Goal: Task Accomplishment & Management: Manage account settings

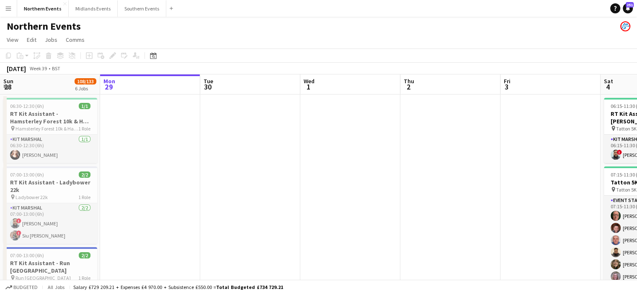
click at [14, 9] on button "Menu" at bounding box center [8, 8] width 17 height 17
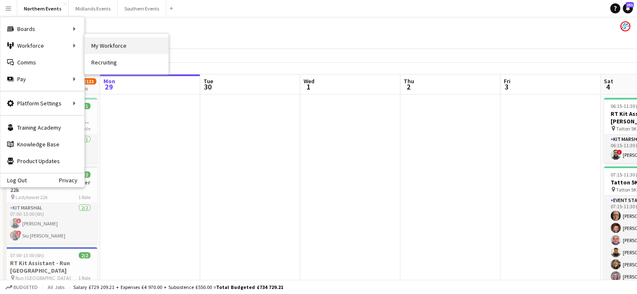
click at [97, 45] on link "My Workforce" at bounding box center [127, 45] width 84 height 17
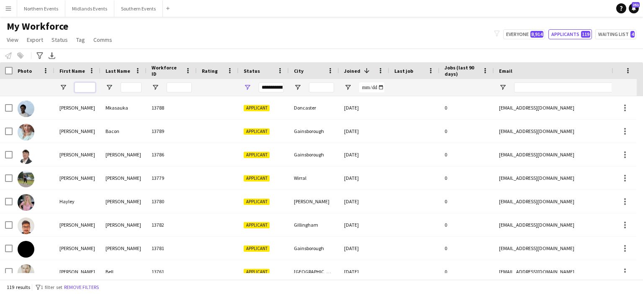
click at [82, 86] on input "First Name Filter Input" at bounding box center [85, 87] width 21 height 10
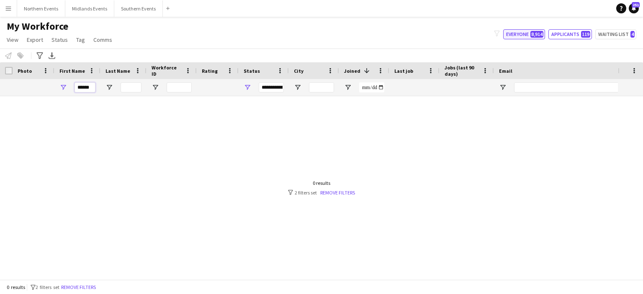
type input "******"
click at [516, 31] on button "Everyone 8,914" at bounding box center [524, 34] width 42 height 10
type input "**********"
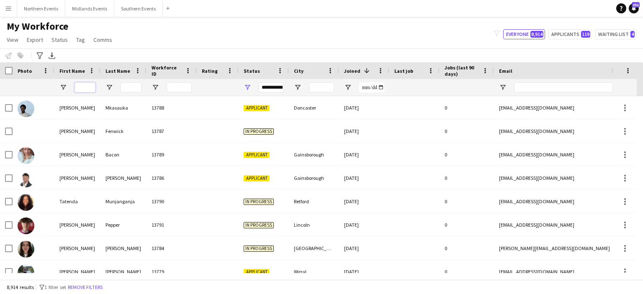
click at [89, 88] on input "First Name Filter Input" at bounding box center [85, 87] width 21 height 10
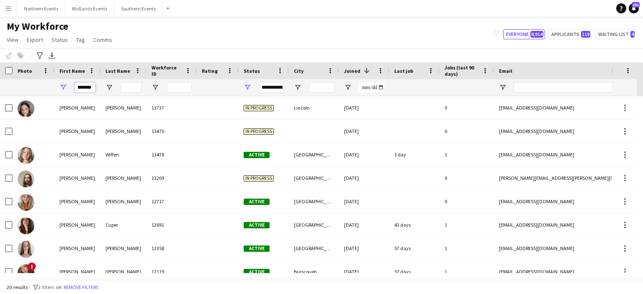
type input "*******"
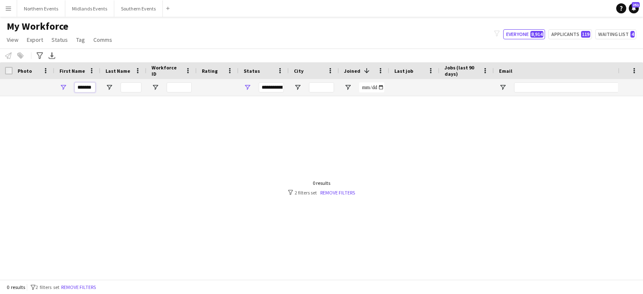
click at [92, 90] on input "*******" at bounding box center [85, 87] width 21 height 10
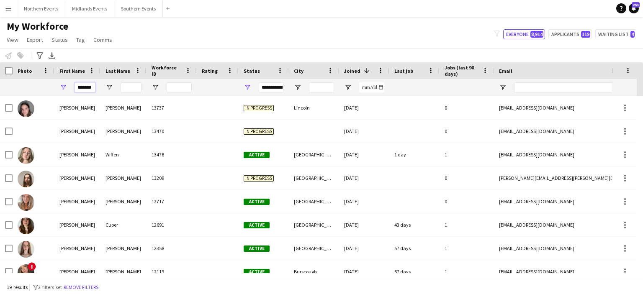
type input "*******"
click at [138, 89] on input "Last Name Filter Input" at bounding box center [131, 87] width 21 height 10
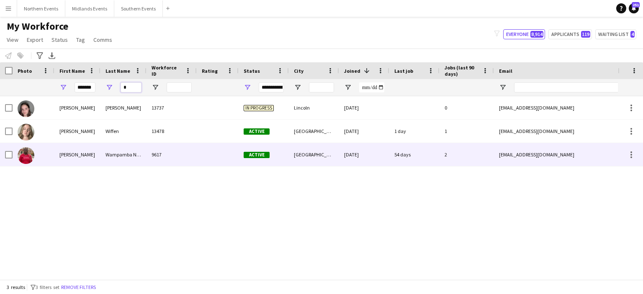
type input "*"
click at [65, 157] on div "[PERSON_NAME]" at bounding box center [77, 154] width 46 height 23
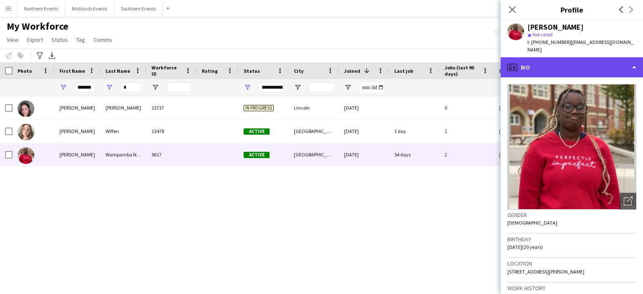
click at [536, 69] on div "profile Bio" at bounding box center [572, 67] width 142 height 20
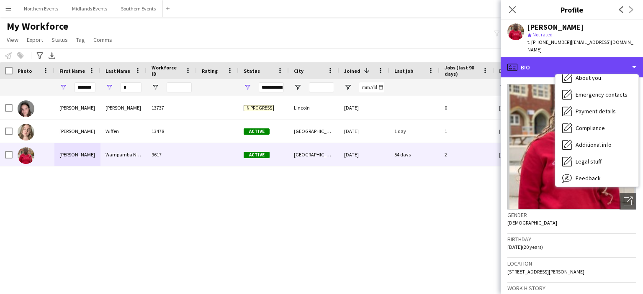
scroll to position [79, 0]
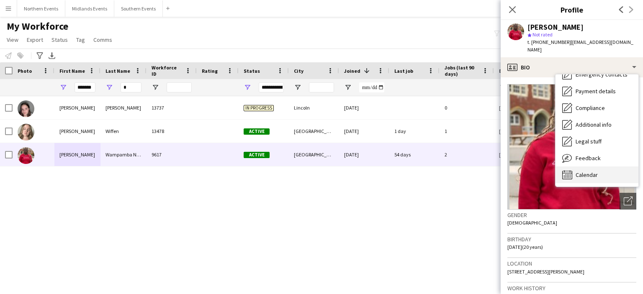
click at [576, 175] on span "Calendar" at bounding box center [587, 175] width 22 height 8
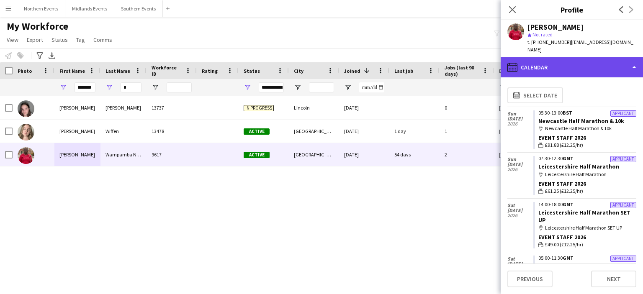
click at [579, 67] on div "calendar-full Calendar" at bounding box center [572, 67] width 142 height 20
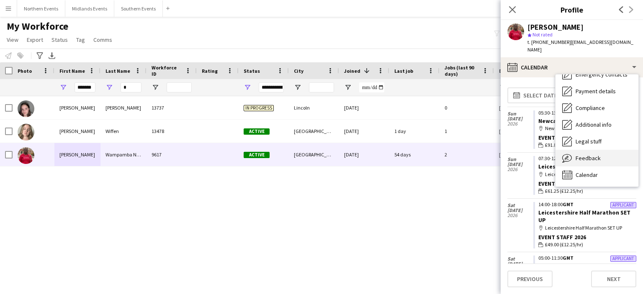
click at [611, 157] on div "Feedback Feedback" at bounding box center [597, 158] width 83 height 17
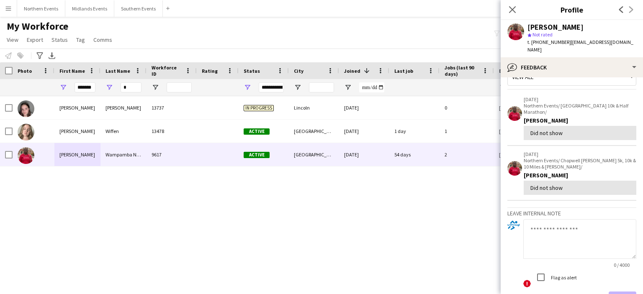
scroll to position [0, 0]
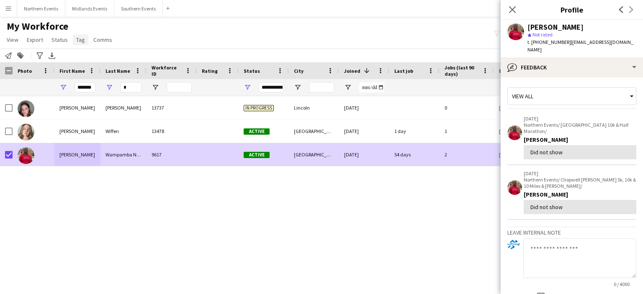
click at [79, 43] on span "Tag" at bounding box center [80, 40] width 9 height 8
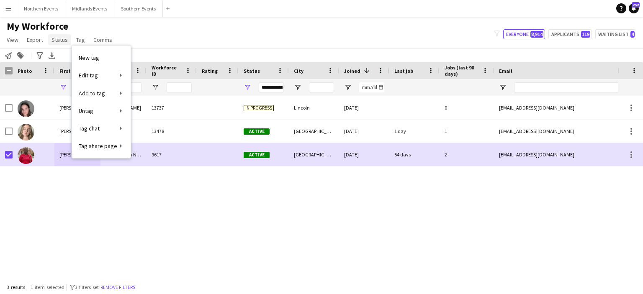
click at [59, 43] on span "Status" at bounding box center [60, 40] width 16 height 8
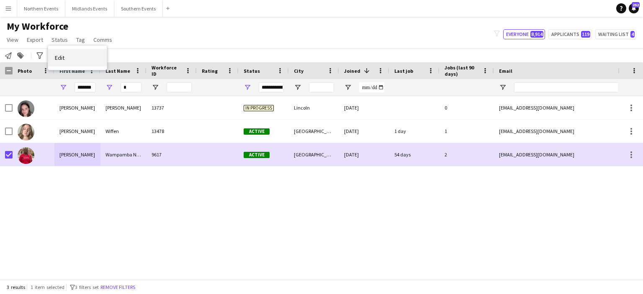
click at [60, 58] on span "Edit" at bounding box center [60, 58] width 10 height 8
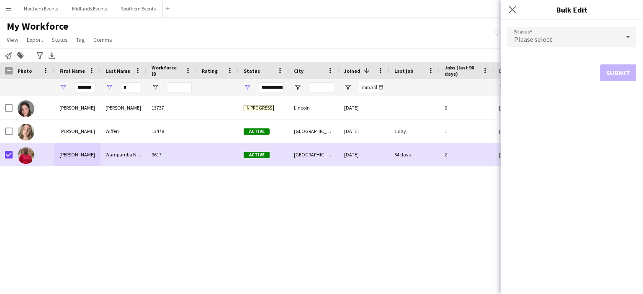
click at [580, 41] on div "Please select" at bounding box center [564, 37] width 112 height 20
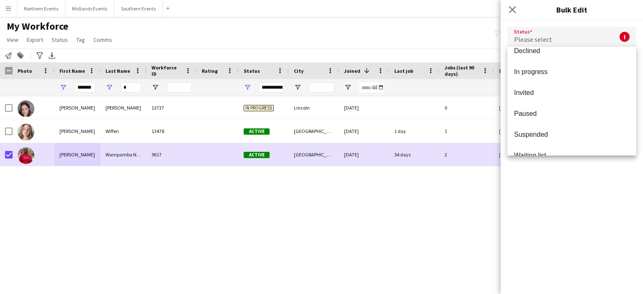
scroll to position [86, 0]
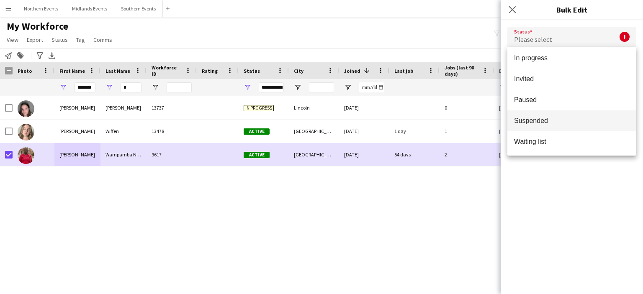
click at [532, 124] on span "Suspended" at bounding box center [572, 121] width 116 height 8
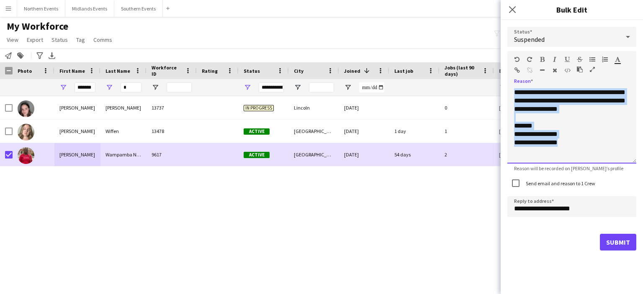
drag, startPoint x: 582, startPoint y: 144, endPoint x: 508, endPoint y: 79, distance: 98.5
click at [508, 79] on div "**********" at bounding box center [572, 107] width 129 height 113
paste div
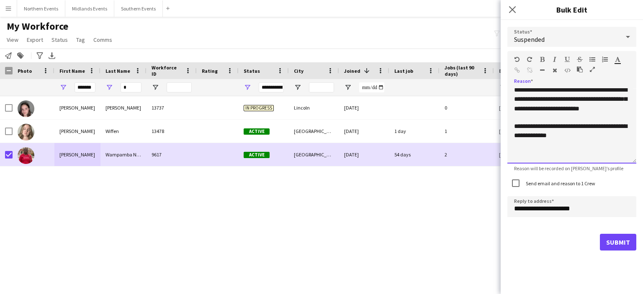
scroll to position [95, 0]
click at [613, 239] on button "Submit" at bounding box center [618, 242] width 36 height 17
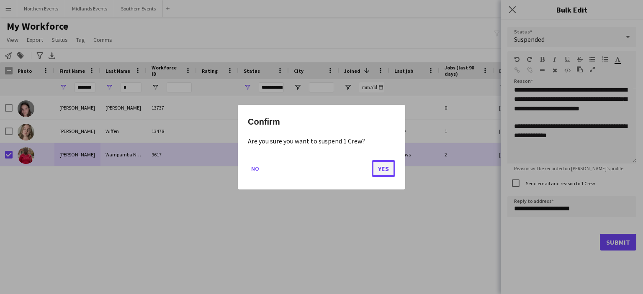
click at [386, 170] on button "Yes" at bounding box center [383, 168] width 23 height 17
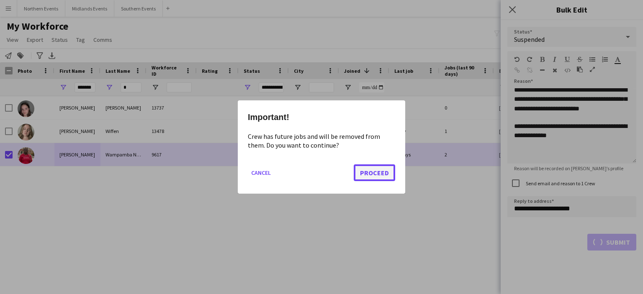
click at [370, 170] on button "Proceed" at bounding box center [374, 173] width 41 height 17
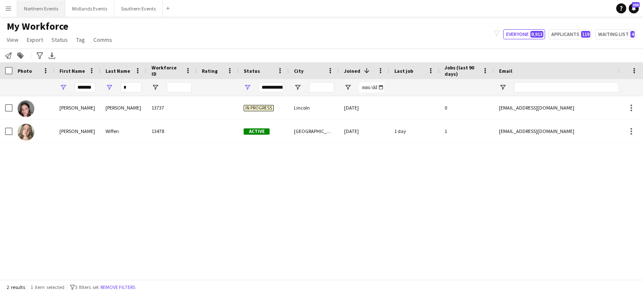
click at [44, 8] on button "Northern Events Close" at bounding box center [41, 8] width 48 height 16
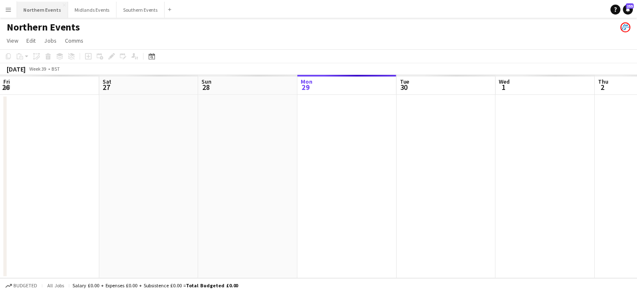
scroll to position [0, 200]
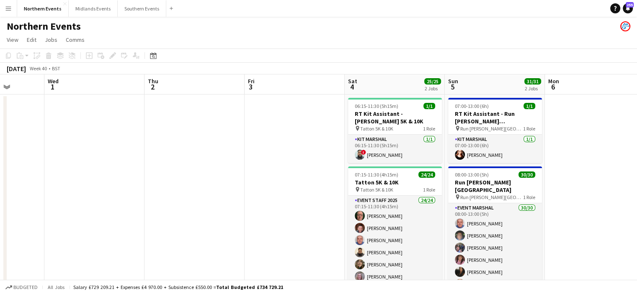
drag, startPoint x: 211, startPoint y: 145, endPoint x: 139, endPoint y: 152, distance: 71.5
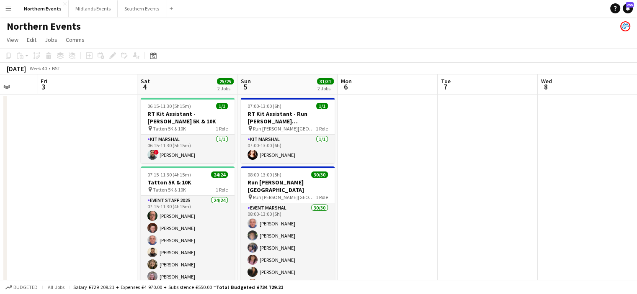
drag, startPoint x: 312, startPoint y: 148, endPoint x: 505, endPoint y: 144, distance: 193.5
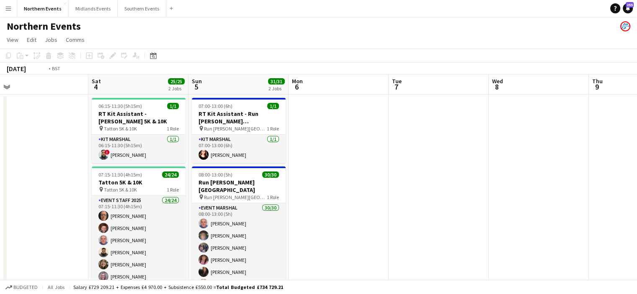
drag, startPoint x: 508, startPoint y: 144, endPoint x: 229, endPoint y: 134, distance: 278.7
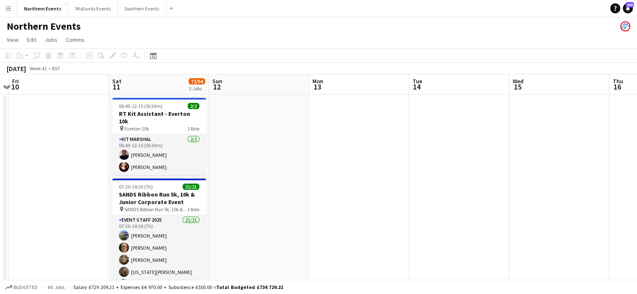
drag, startPoint x: 162, startPoint y: 209, endPoint x: 128, endPoint y: 212, distance: 34.0
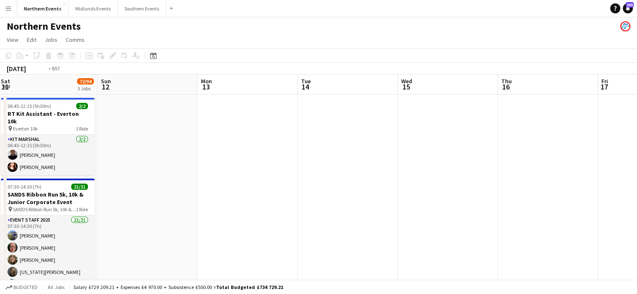
drag, startPoint x: 245, startPoint y: 211, endPoint x: 132, endPoint y: 210, distance: 112.2
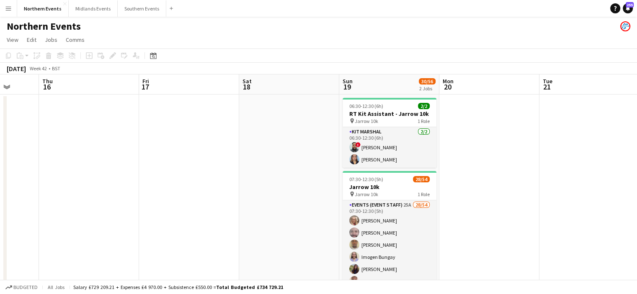
drag, startPoint x: 387, startPoint y: 210, endPoint x: 153, endPoint y: 202, distance: 233.8
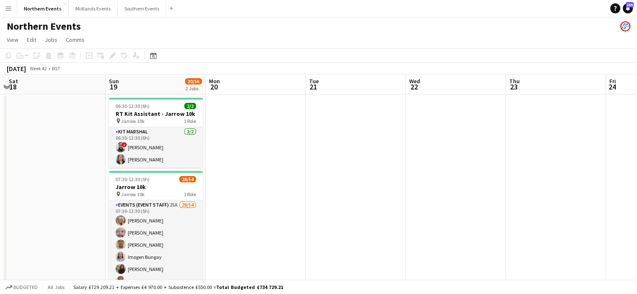
drag, startPoint x: 271, startPoint y: 198, endPoint x: 369, endPoint y: 167, distance: 103.1
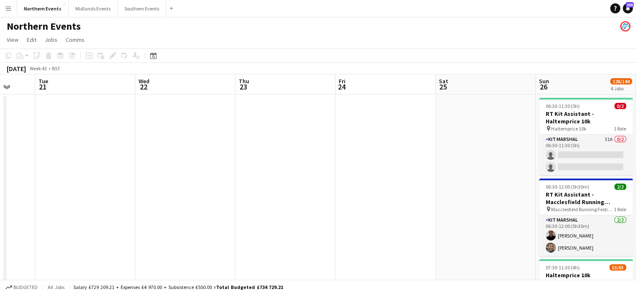
drag, startPoint x: 511, startPoint y: 171, endPoint x: 232, endPoint y: 170, distance: 278.9
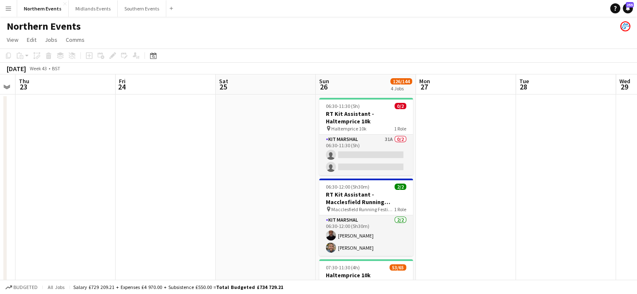
drag, startPoint x: 316, startPoint y: 177, endPoint x: 250, endPoint y: 178, distance: 66.6
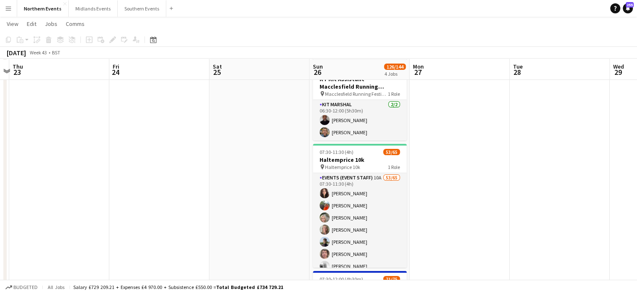
scroll to position [116, 0]
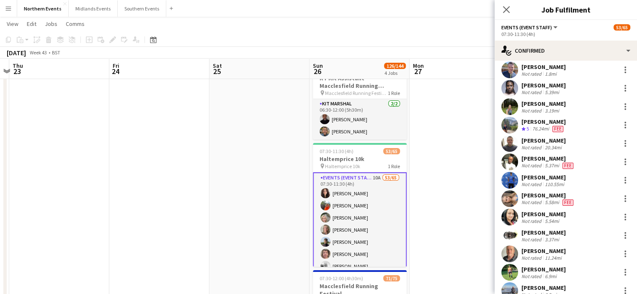
scroll to position [438, 0]
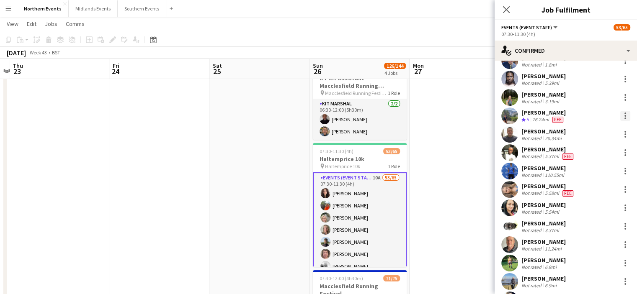
click at [620, 117] on div at bounding box center [625, 116] width 10 height 10
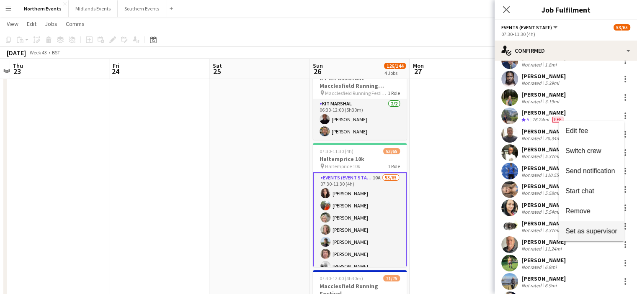
click at [591, 231] on span "Set as supervisor" at bounding box center [591, 231] width 52 height 7
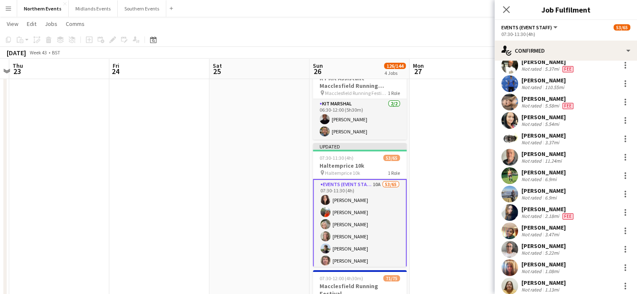
scroll to position [555, 0]
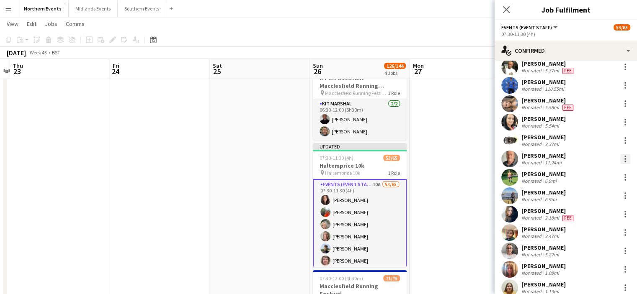
click at [620, 157] on div at bounding box center [625, 159] width 10 height 10
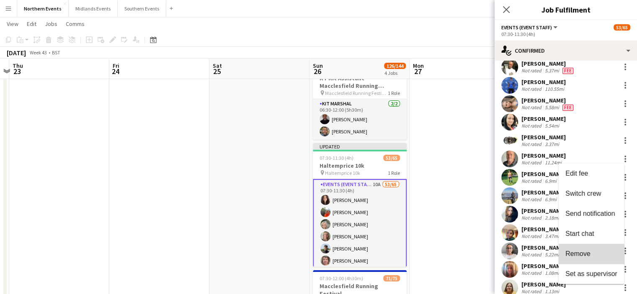
click at [582, 258] on button "Remove" at bounding box center [591, 254] width 65 height 20
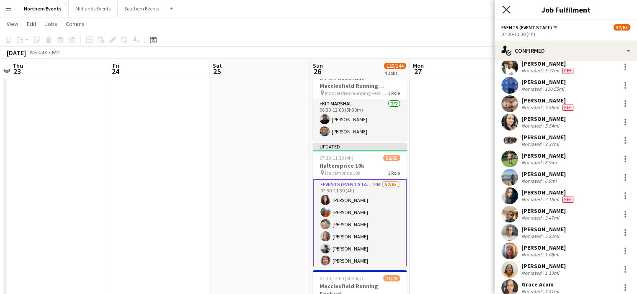
click at [505, 6] on icon "Close pop-in" at bounding box center [506, 9] width 8 height 8
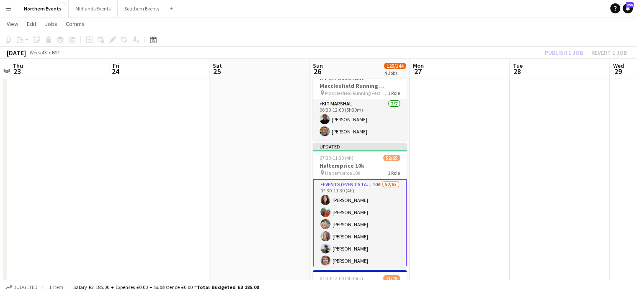
click at [561, 53] on div "Publish 1 job Revert 1 job" at bounding box center [586, 52] width 102 height 11
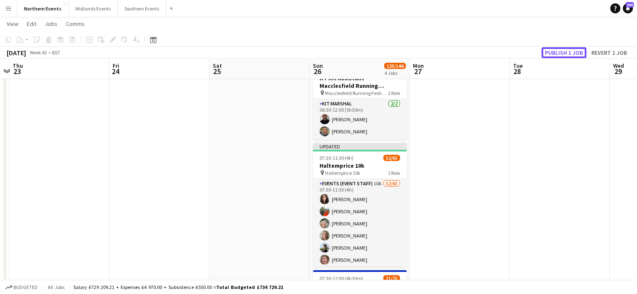
click at [561, 53] on button "Publish 1 job" at bounding box center [563, 52] width 45 height 11
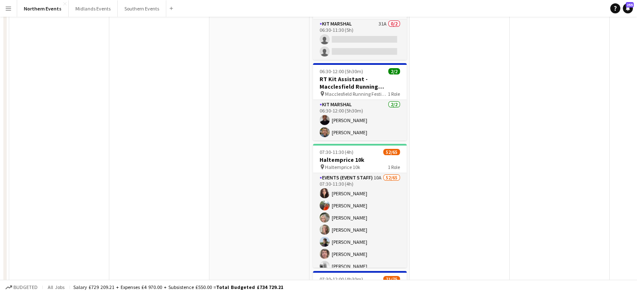
scroll to position [0, 0]
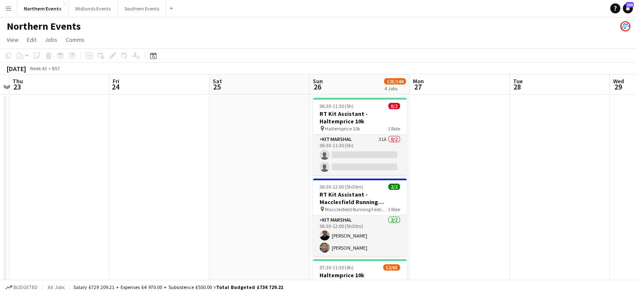
drag, startPoint x: 325, startPoint y: 138, endPoint x: 156, endPoint y: 143, distance: 168.8
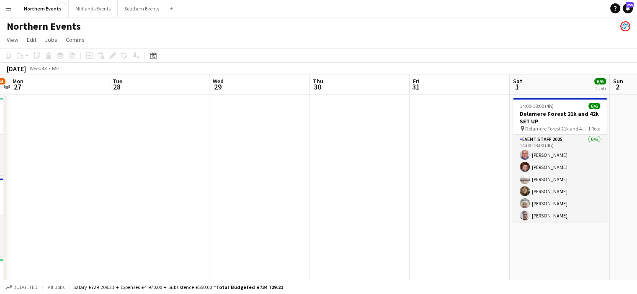
scroll to position [0, 279]
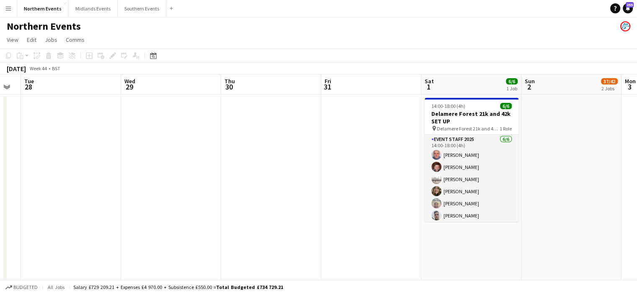
drag, startPoint x: 304, startPoint y: 129, endPoint x: 227, endPoint y: 135, distance: 76.8
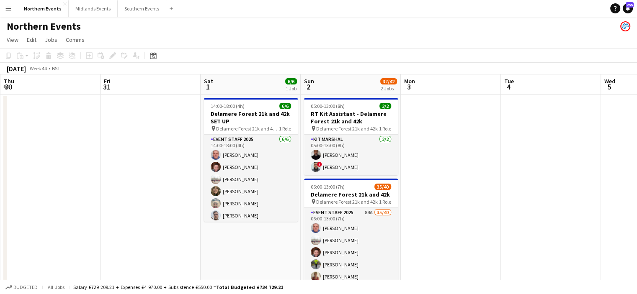
drag, startPoint x: 399, startPoint y: 144, endPoint x: 236, endPoint y: 150, distance: 162.6
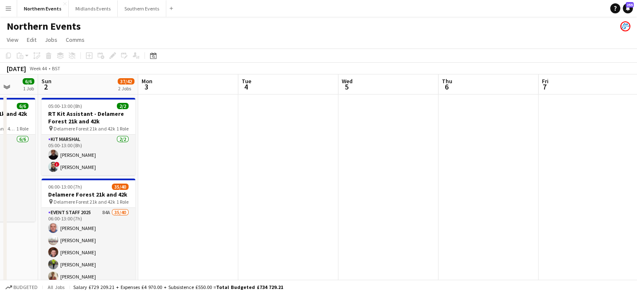
drag, startPoint x: 462, startPoint y: 201, endPoint x: 390, endPoint y: 191, distance: 72.7
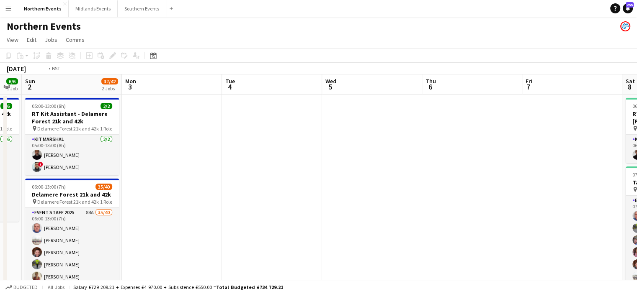
drag, startPoint x: 390, startPoint y: 192, endPoint x: 242, endPoint y: 199, distance: 148.4
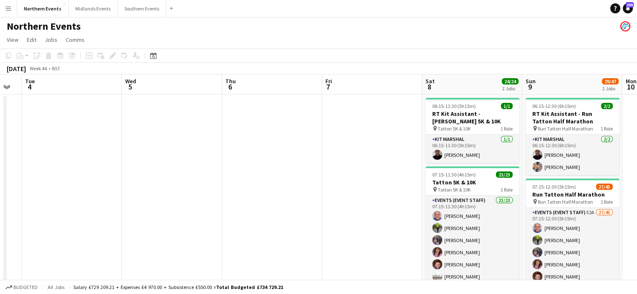
scroll to position [0, 312]
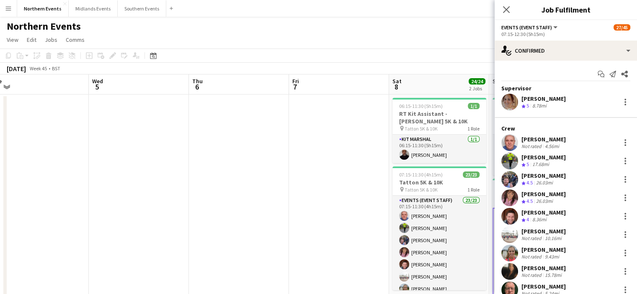
click at [544, 131] on div "Crew" at bounding box center [566, 129] width 142 height 8
click at [539, 148] on div "Not rated" at bounding box center [532, 146] width 22 height 6
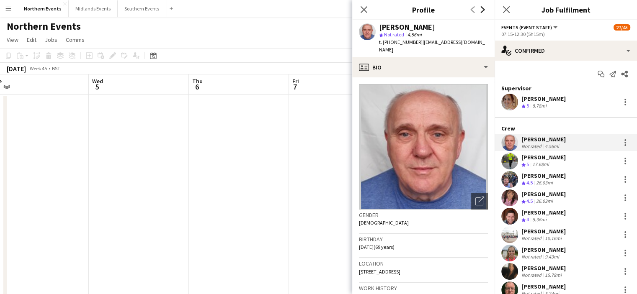
click at [482, 8] on icon at bounding box center [483, 9] width 4 height 7
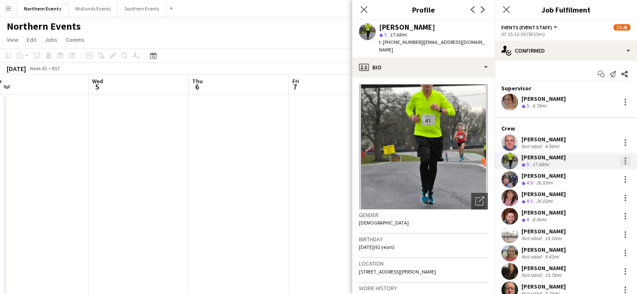
click at [620, 161] on div at bounding box center [625, 161] width 10 height 10
click at [586, 179] on span "Edit fee" at bounding box center [576, 176] width 23 height 7
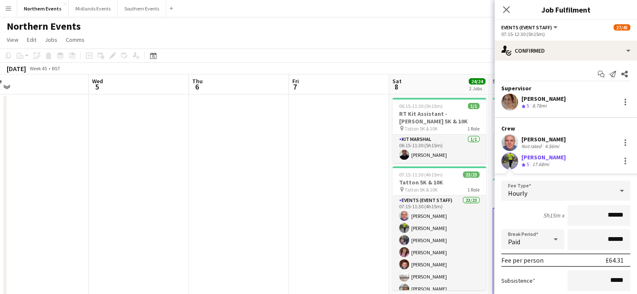
drag, startPoint x: 595, startPoint y: 220, endPoint x: 637, endPoint y: 217, distance: 42.0
type input "***"
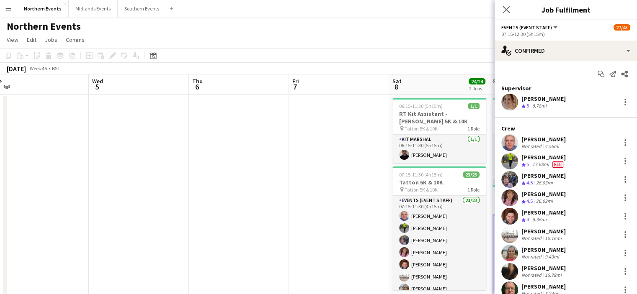
click at [619, 161] on div at bounding box center [625, 161] width 12 height 10
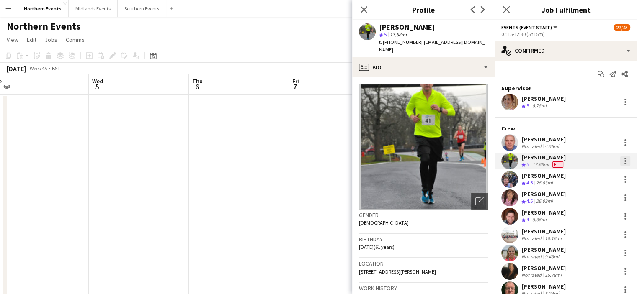
click at [620, 164] on div at bounding box center [625, 161] width 10 height 10
click at [586, 178] on span "Edit fee" at bounding box center [576, 176] width 23 height 7
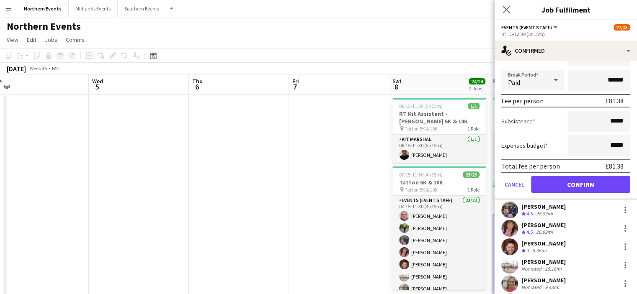
scroll to position [176, 0]
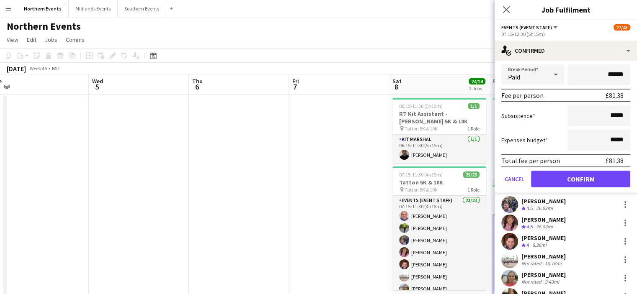
type input "******"
click at [593, 180] on button "Confirm" at bounding box center [580, 179] width 99 height 17
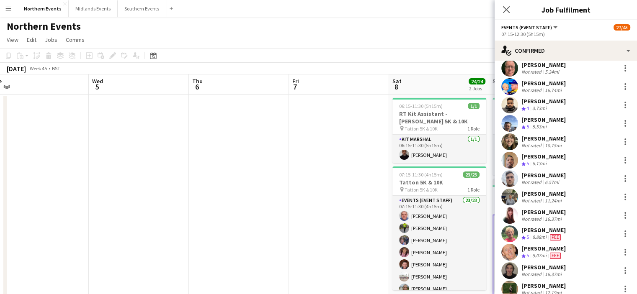
scroll to position [226, 0]
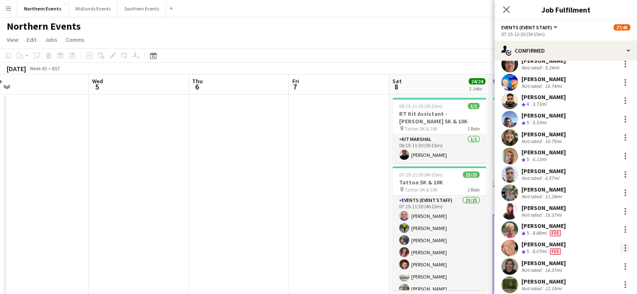
click at [621, 247] on div at bounding box center [625, 248] width 10 height 10
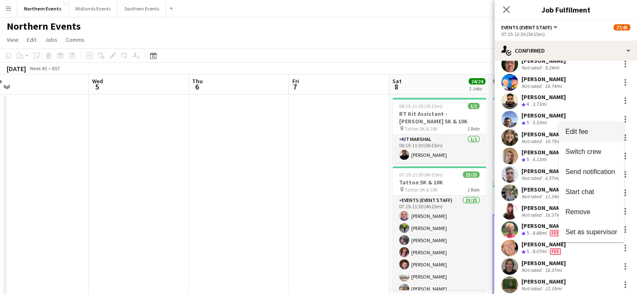
click at [589, 130] on span "Edit fee" at bounding box center [591, 132] width 52 height 8
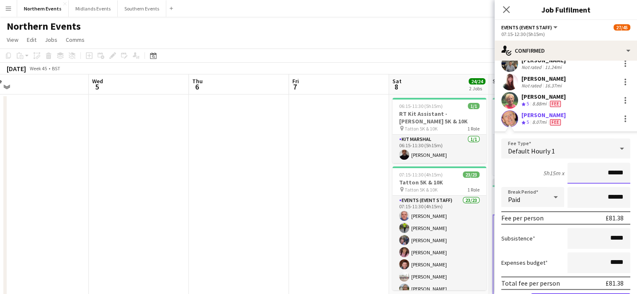
scroll to position [335, 0]
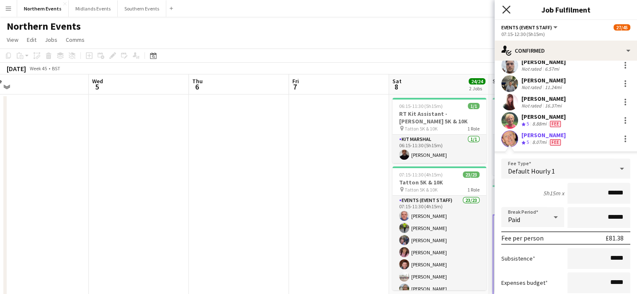
click at [508, 9] on icon "Close pop-in" at bounding box center [506, 9] width 8 height 8
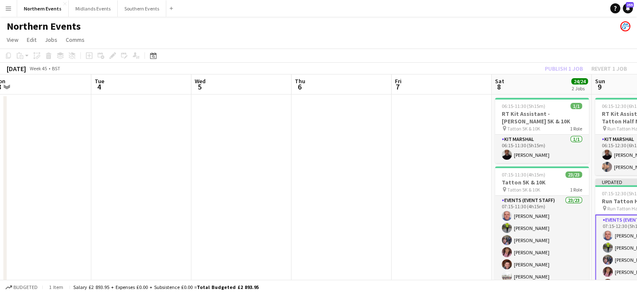
scroll to position [0, 203]
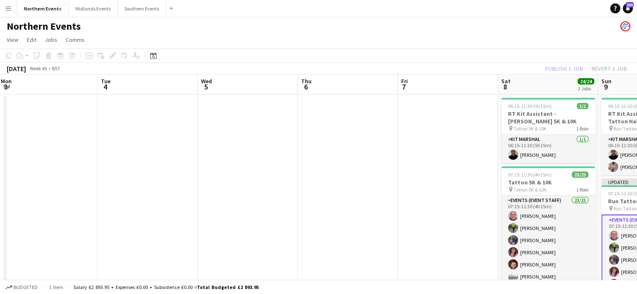
drag, startPoint x: 274, startPoint y: 212, endPoint x: 383, endPoint y: 214, distance: 108.9
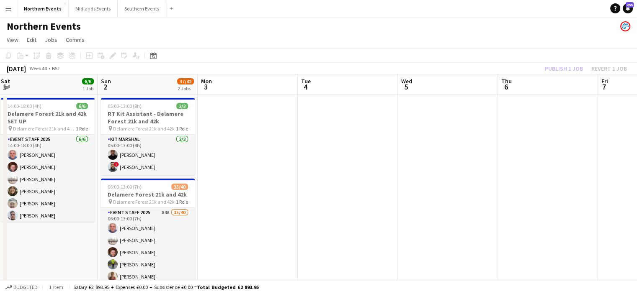
drag, startPoint x: 585, startPoint y: 167, endPoint x: 234, endPoint y: 206, distance: 353.9
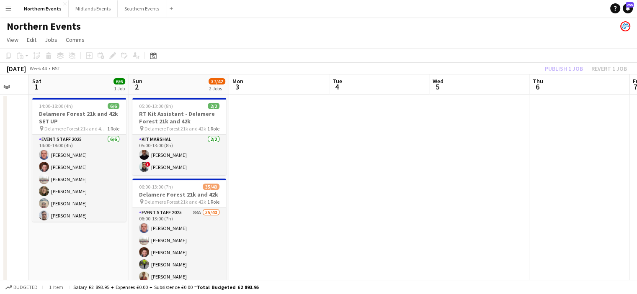
drag, startPoint x: 235, startPoint y: 222, endPoint x: 302, endPoint y: 228, distance: 67.3
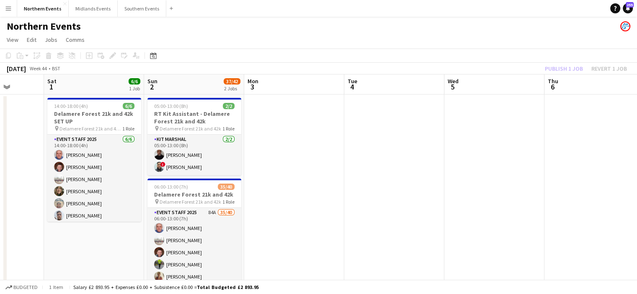
drag, startPoint x: 241, startPoint y: 238, endPoint x: 342, endPoint y: 231, distance: 101.2
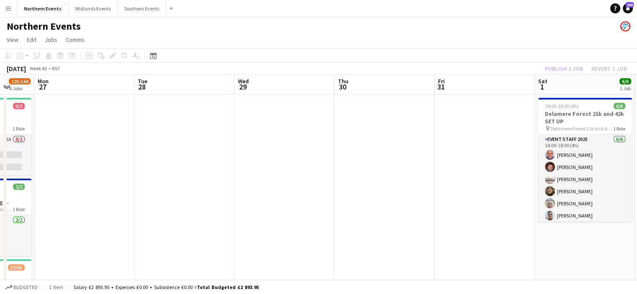
drag, startPoint x: 309, startPoint y: 214, endPoint x: 387, endPoint y: 214, distance: 77.1
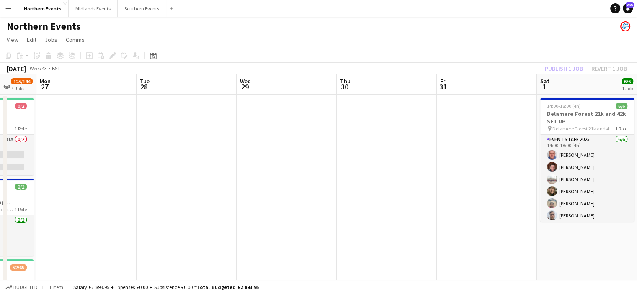
drag, startPoint x: 151, startPoint y: 193, endPoint x: 364, endPoint y: 191, distance: 213.2
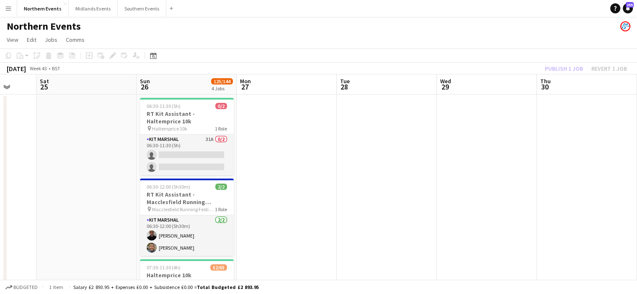
scroll to position [0, 251]
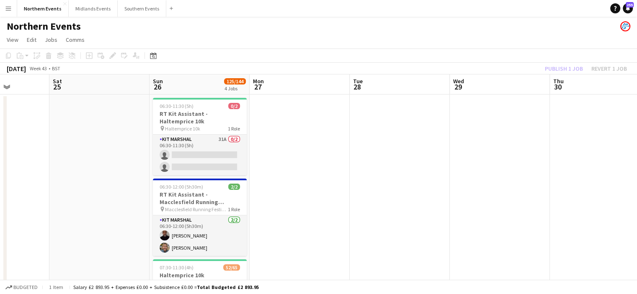
drag, startPoint x: 216, startPoint y: 186, endPoint x: 199, endPoint y: 191, distance: 17.5
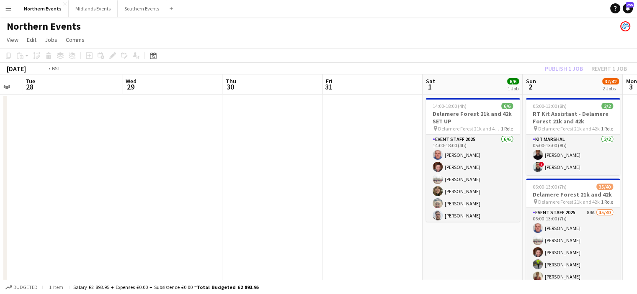
drag, startPoint x: 335, startPoint y: 180, endPoint x: 308, endPoint y: 181, distance: 26.8
drag, startPoint x: 308, startPoint y: 181, endPoint x: 218, endPoint y: 181, distance: 90.5
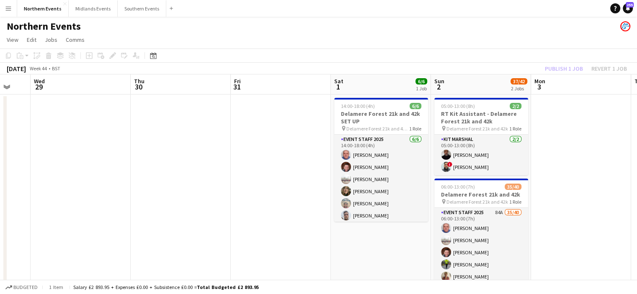
drag, startPoint x: 218, startPoint y: 181, endPoint x: 267, endPoint y: 186, distance: 49.3
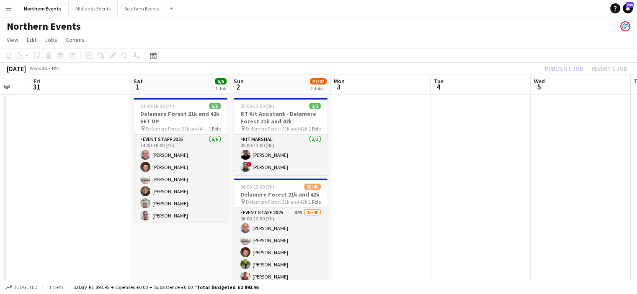
drag, startPoint x: 320, startPoint y: 198, endPoint x: 112, endPoint y: 171, distance: 209.4
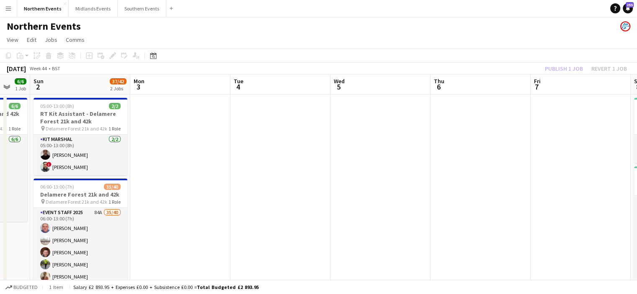
scroll to position [0, 293]
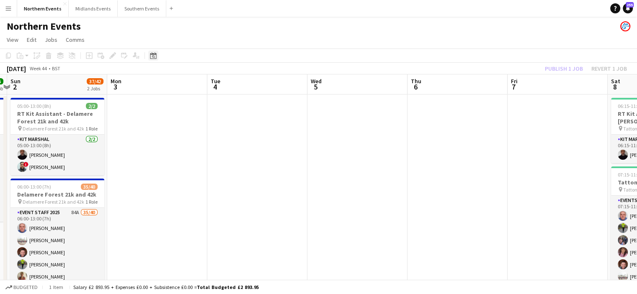
click at [157, 56] on div "Date picker" at bounding box center [153, 56] width 10 height 10
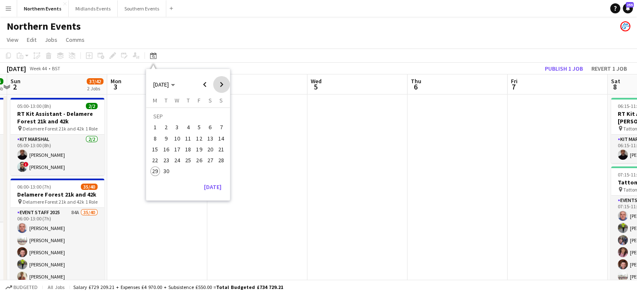
click at [223, 85] on span "Next month" at bounding box center [221, 84] width 17 height 17
click at [223, 127] on span "5" at bounding box center [221, 128] width 10 height 10
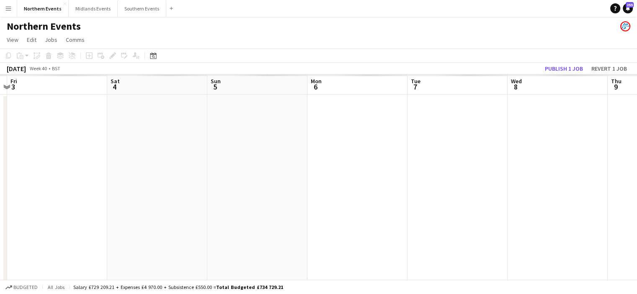
scroll to position [0, 288]
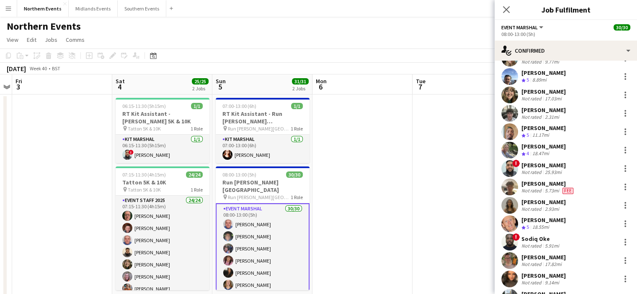
scroll to position [307, 0]
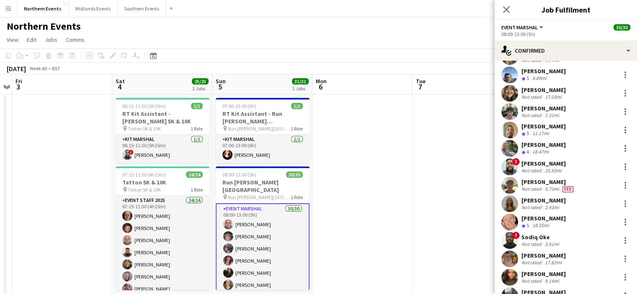
click at [558, 219] on div "[PERSON_NAME] Crew rating 5 18.55mi" at bounding box center [566, 222] width 142 height 17
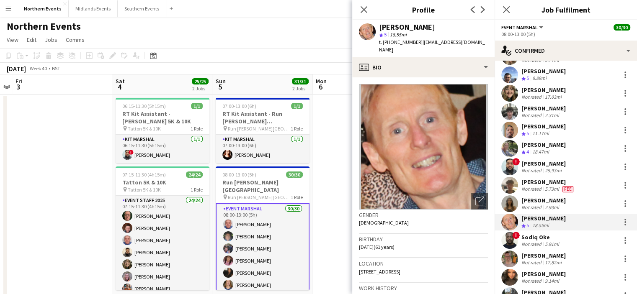
scroll to position [36, 0]
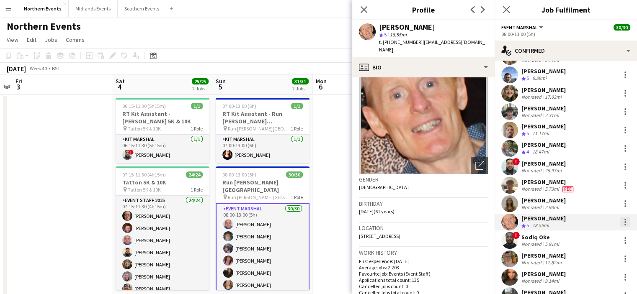
click at [620, 222] on div at bounding box center [625, 222] width 10 height 10
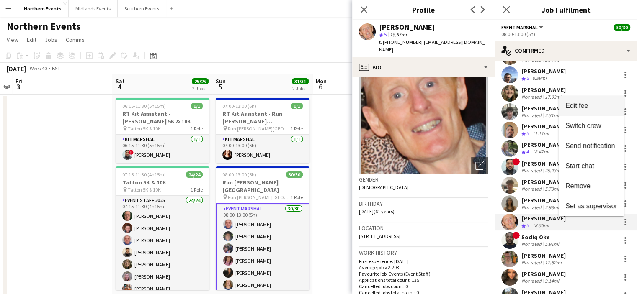
click at [590, 108] on span "Edit fee" at bounding box center [591, 106] width 52 height 8
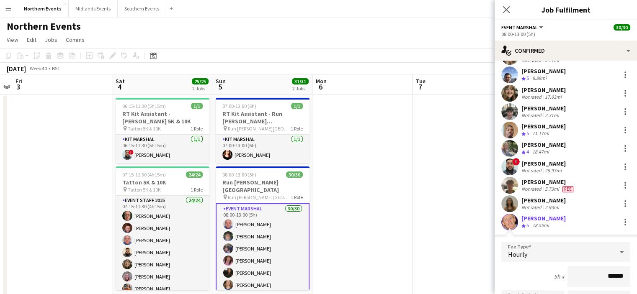
drag, startPoint x: 595, startPoint y: 280, endPoint x: 643, endPoint y: 273, distance: 48.7
drag, startPoint x: 643, startPoint y: 273, endPoint x: 618, endPoint y: 279, distance: 25.4
drag, startPoint x: 618, startPoint y: 279, endPoint x: 608, endPoint y: 278, distance: 10.1
drag, startPoint x: 608, startPoint y: 278, endPoint x: 604, endPoint y: 278, distance: 4.2
drag, startPoint x: 604, startPoint y: 278, endPoint x: 625, endPoint y: 277, distance: 21.4
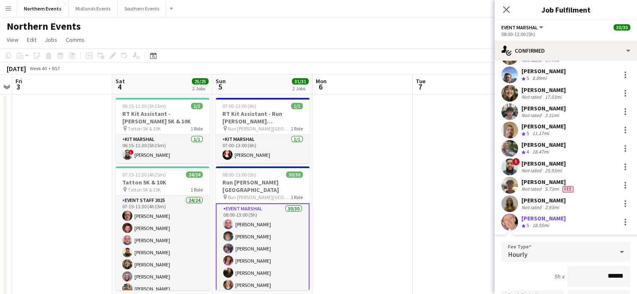
drag, startPoint x: 625, startPoint y: 277, endPoint x: 619, endPoint y: 277, distance: 5.9
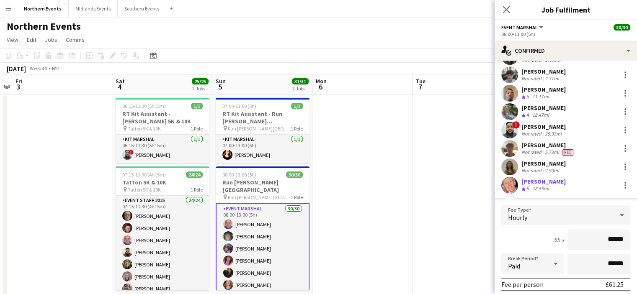
scroll to position [348, 0]
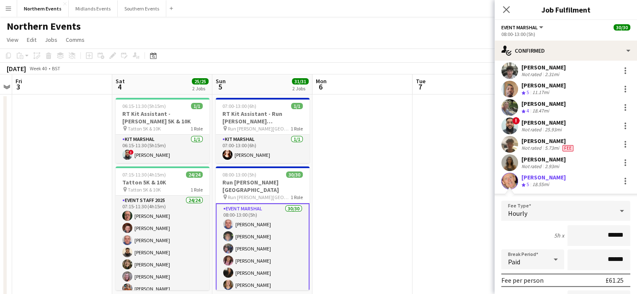
drag, startPoint x: 603, startPoint y: 235, endPoint x: 622, endPoint y: 235, distance: 19.3
click at [622, 235] on input "******" at bounding box center [598, 235] width 63 height 21
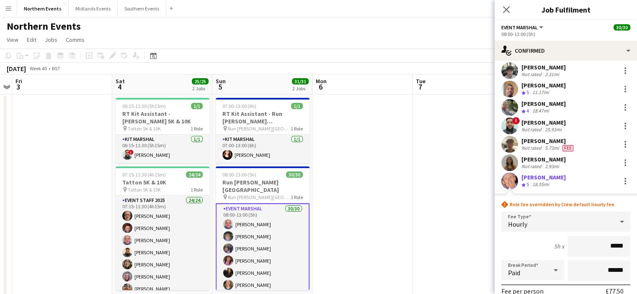
type input "******"
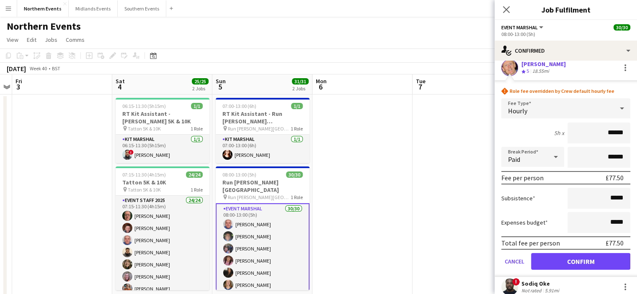
scroll to position [494, 0]
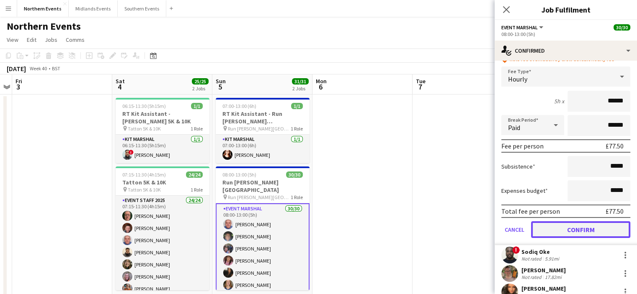
click at [611, 228] on button "Confirm" at bounding box center [580, 230] width 99 height 17
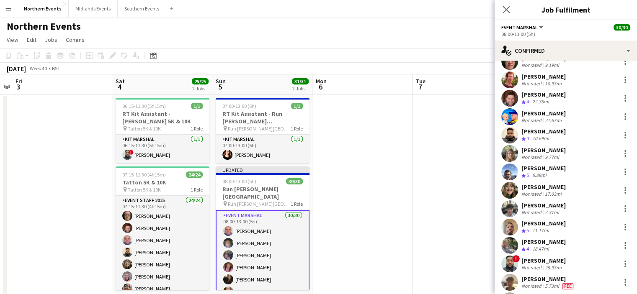
scroll to position [220, 0]
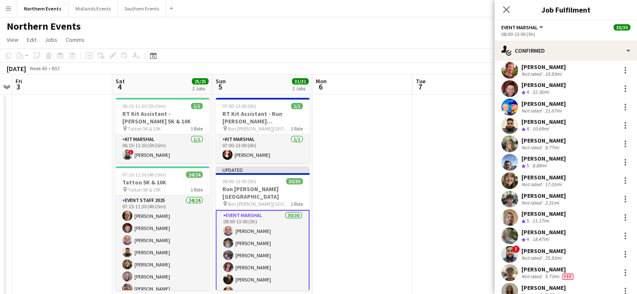
click at [544, 214] on div "[PERSON_NAME]" at bounding box center [543, 214] width 44 height 8
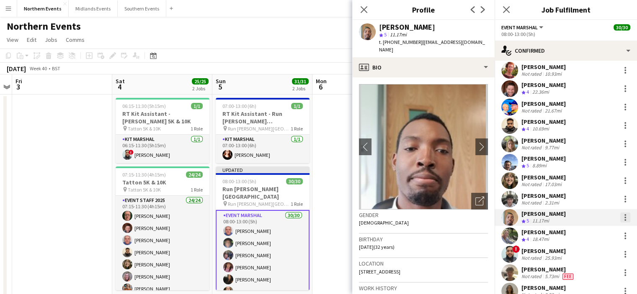
click at [620, 213] on div at bounding box center [625, 218] width 10 height 10
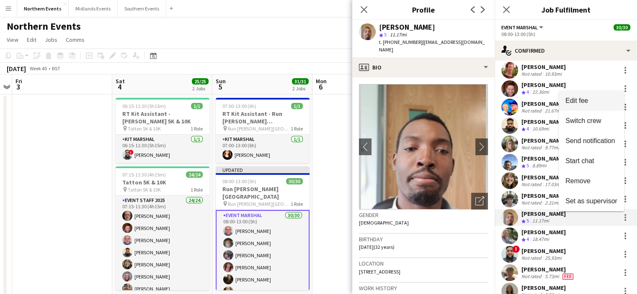
click at [580, 99] on span "Edit fee" at bounding box center [576, 100] width 23 height 7
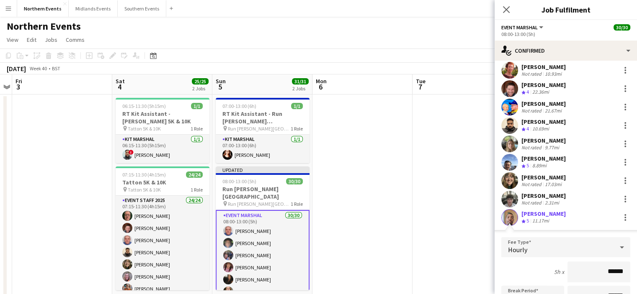
drag, startPoint x: 603, startPoint y: 272, endPoint x: 629, endPoint y: 273, distance: 25.6
drag, startPoint x: 629, startPoint y: 273, endPoint x: 616, endPoint y: 276, distance: 13.1
click at [616, 276] on input "******" at bounding box center [598, 272] width 63 height 21
drag, startPoint x: 616, startPoint y: 276, endPoint x: 601, endPoint y: 272, distance: 15.5
drag, startPoint x: 601, startPoint y: 272, endPoint x: 614, endPoint y: 270, distance: 12.7
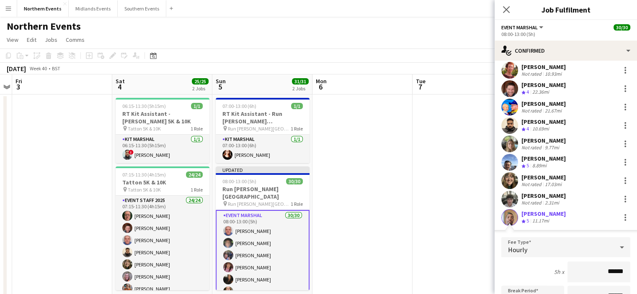
drag, startPoint x: 616, startPoint y: 273, endPoint x: 626, endPoint y: 281, distance: 13.0
click at [618, 271] on input "******" at bounding box center [598, 272] width 63 height 21
type input "**"
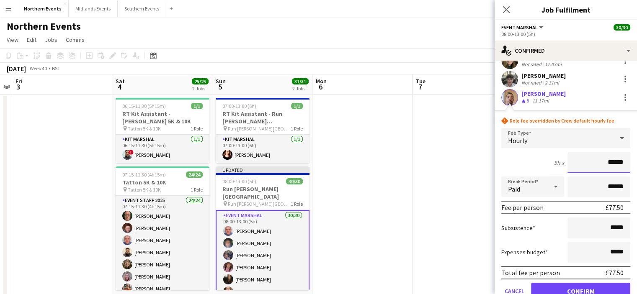
scroll to position [344, 0]
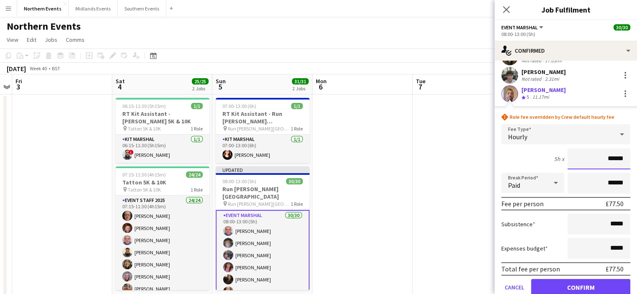
type input "******"
click at [603, 279] on button "Confirm" at bounding box center [580, 287] width 99 height 17
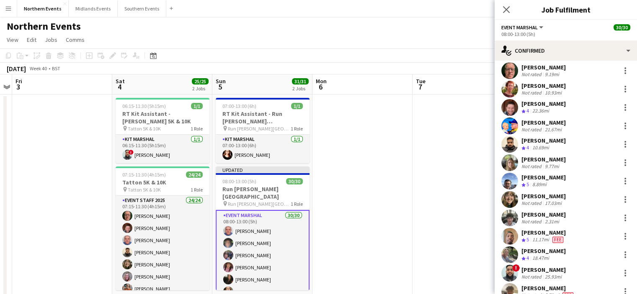
scroll to position [188, 0]
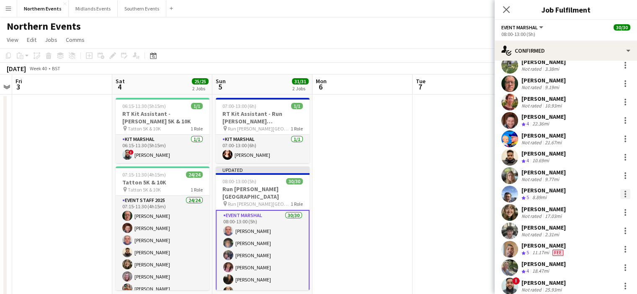
click at [620, 193] on div at bounding box center [625, 194] width 10 height 10
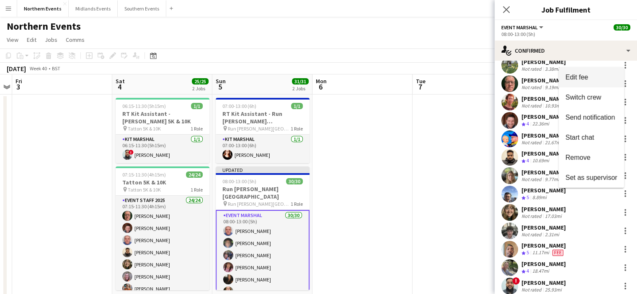
click at [586, 78] on span "Edit fee" at bounding box center [576, 77] width 23 height 7
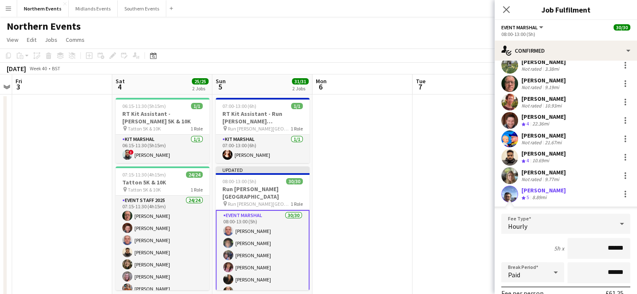
drag, startPoint x: 604, startPoint y: 249, endPoint x: 618, endPoint y: 249, distance: 14.2
click at [618, 249] on input "******" at bounding box center [598, 248] width 63 height 21
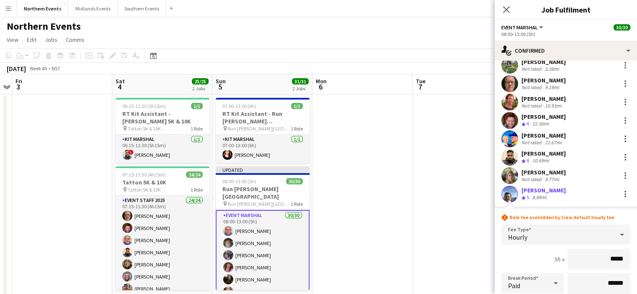
type input "******"
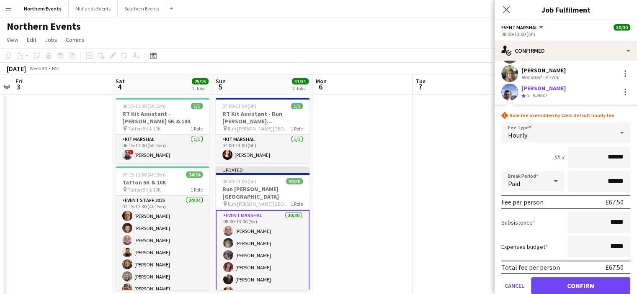
scroll to position [369, 0]
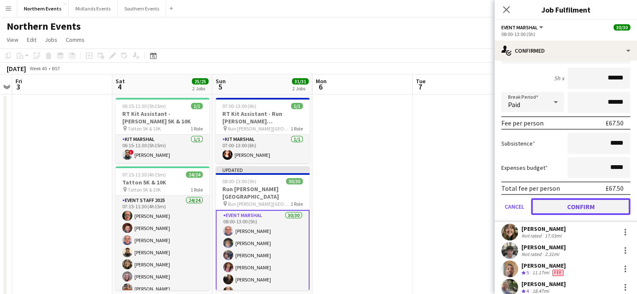
click at [606, 204] on button "Confirm" at bounding box center [580, 207] width 99 height 17
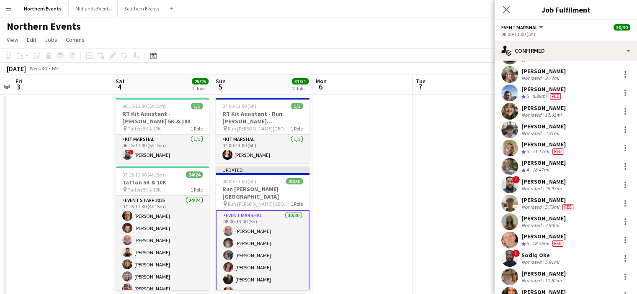
scroll to position [244, 0]
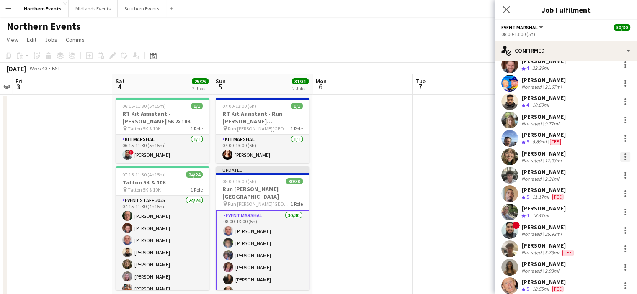
click at [620, 152] on div at bounding box center [625, 157] width 10 height 10
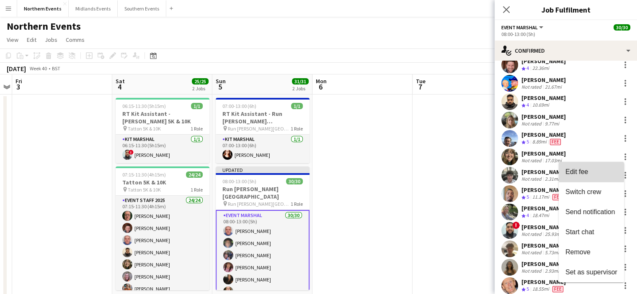
click at [585, 172] on span "Edit fee" at bounding box center [576, 171] width 23 height 7
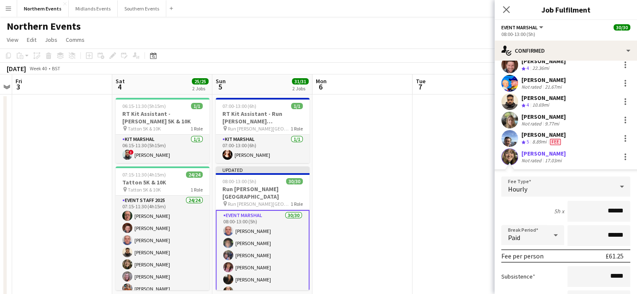
drag, startPoint x: 601, startPoint y: 209, endPoint x: 620, endPoint y: 209, distance: 18.4
click at [620, 209] on input "******" at bounding box center [598, 211] width 63 height 21
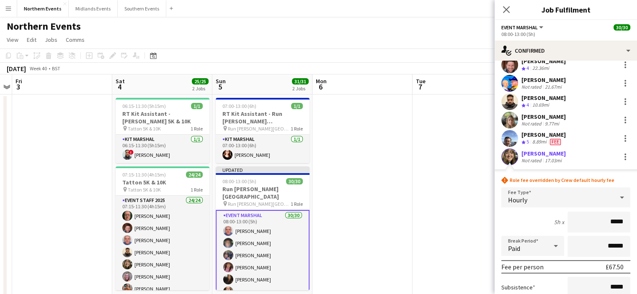
type input "******"
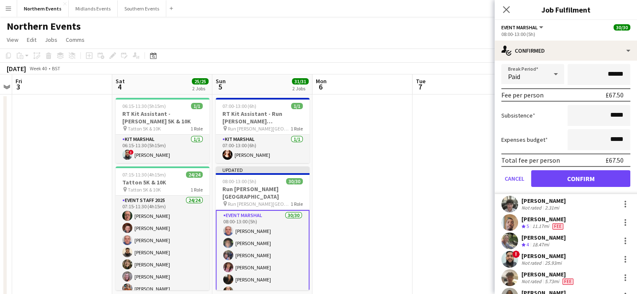
scroll to position [417, 0]
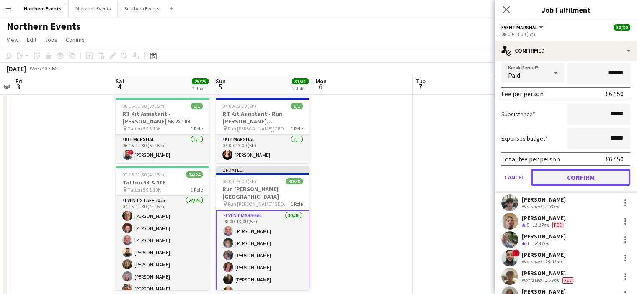
click at [597, 178] on button "Confirm" at bounding box center [580, 177] width 99 height 17
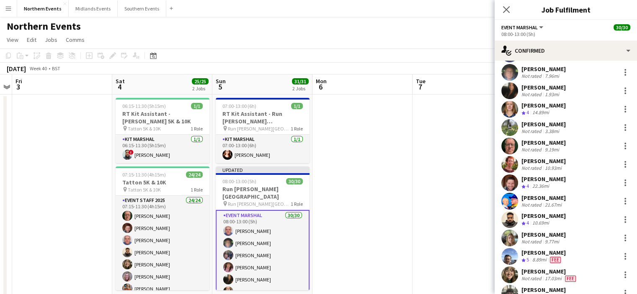
scroll to position [127, 0]
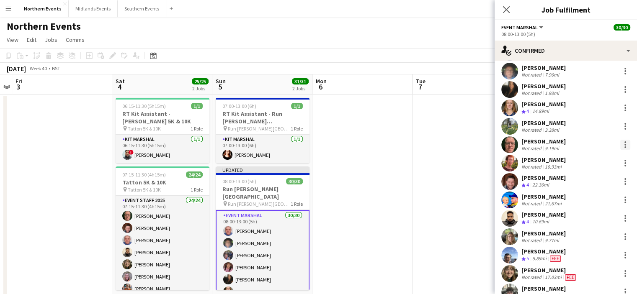
click at [620, 143] on div at bounding box center [625, 145] width 10 height 10
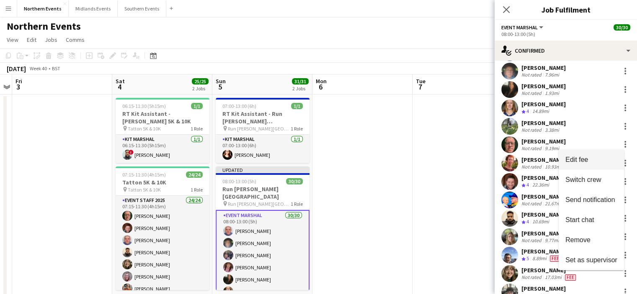
click at [594, 167] on button "Edit fee" at bounding box center [591, 160] width 65 height 20
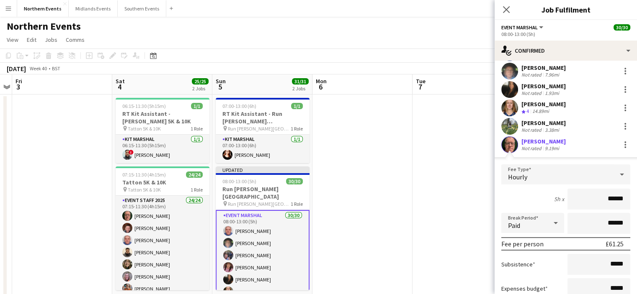
drag, startPoint x: 601, startPoint y: 200, endPoint x: 632, endPoint y: 199, distance: 31.4
click at [632, 199] on mat-expansion-panel "check Confirmed Start chat Send notification Share Supervisor [PERSON_NAME] Cre…" at bounding box center [566, 178] width 142 height 234
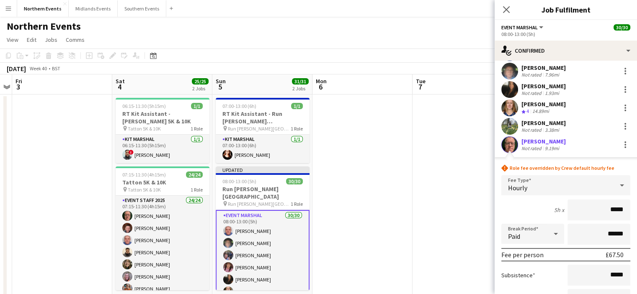
type input "******"
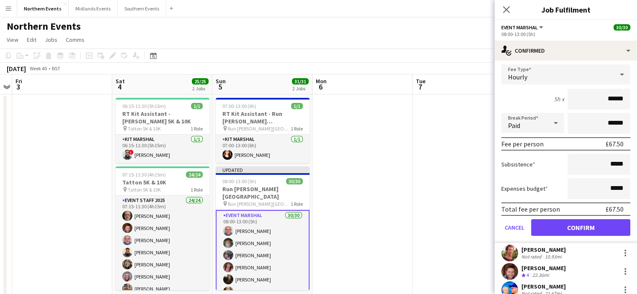
scroll to position [240, 0]
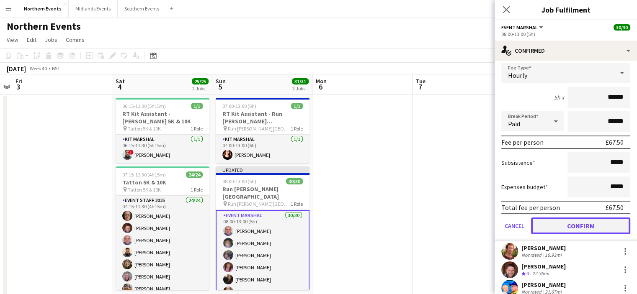
click at [593, 222] on button "Confirm" at bounding box center [580, 226] width 99 height 17
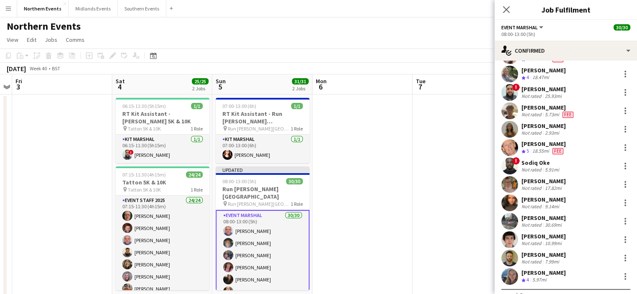
scroll to position [396, 0]
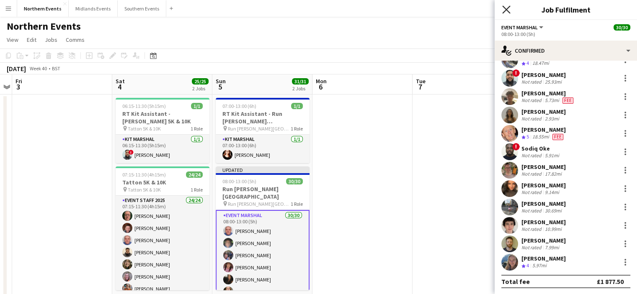
click at [504, 9] on icon "Close pop-in" at bounding box center [506, 9] width 8 height 8
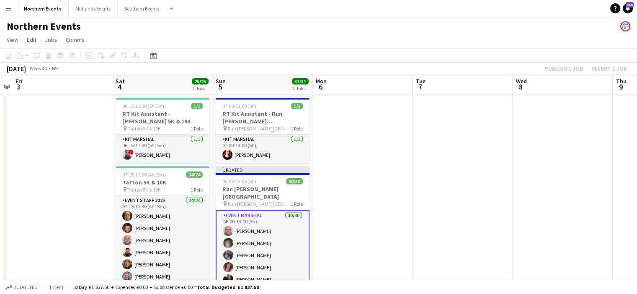
click at [570, 70] on div "Publish 1 job Revert 1 job" at bounding box center [586, 68] width 102 height 11
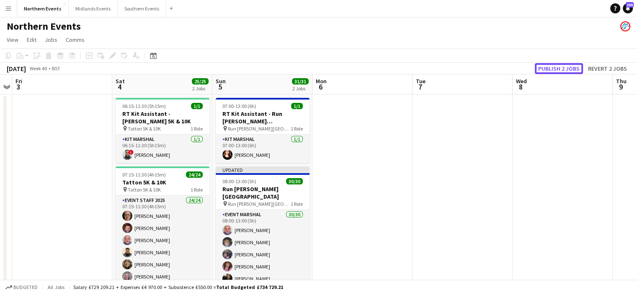
click at [570, 70] on button "Publish 2 jobs" at bounding box center [559, 68] width 48 height 11
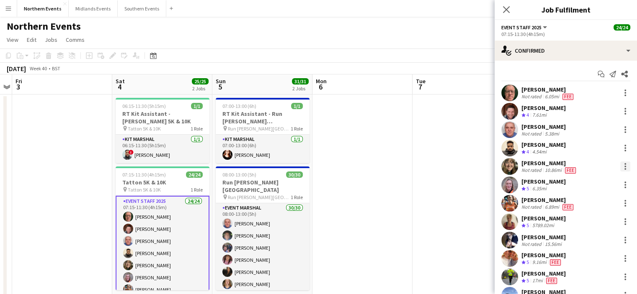
click at [620, 165] on div at bounding box center [625, 167] width 10 height 10
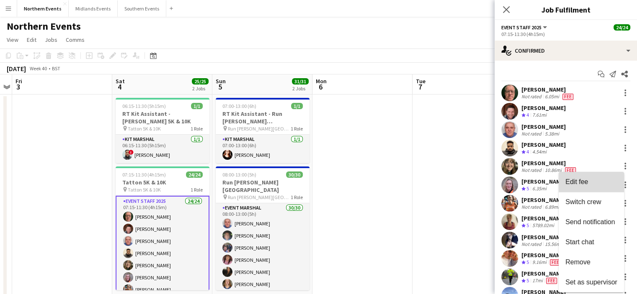
click at [591, 183] on span "Edit fee" at bounding box center [591, 182] width 52 height 8
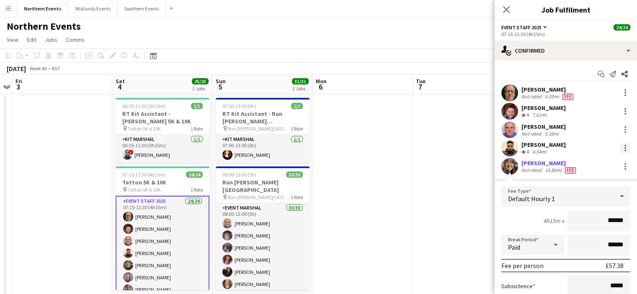
click at [624, 150] on div at bounding box center [625, 151] width 2 height 2
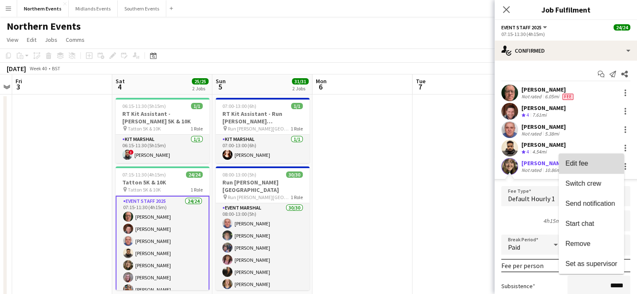
click at [594, 164] on span "Edit fee" at bounding box center [591, 164] width 52 height 8
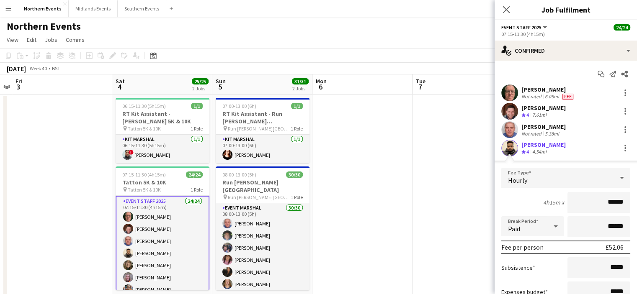
drag, startPoint x: 601, startPoint y: 203, endPoint x: 626, endPoint y: 203, distance: 25.1
click at [626, 203] on form "Fee Type Hourly 4h15m x ****** Break Period Paid ****** Fee per person £52.06 S…" at bounding box center [566, 257] width 142 height 179
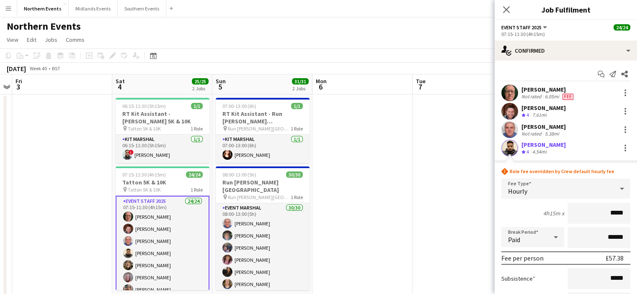
type input "******"
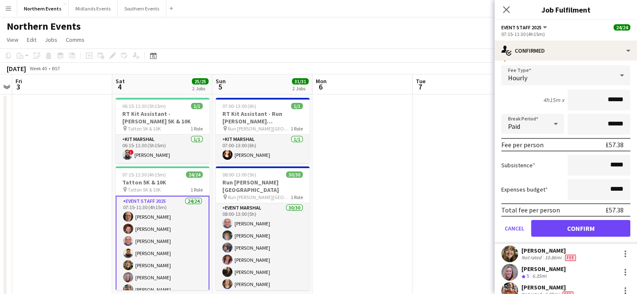
scroll to position [116, 0]
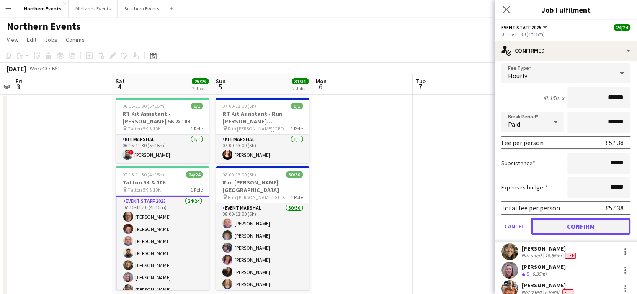
click at [585, 227] on button "Confirm" at bounding box center [580, 226] width 99 height 17
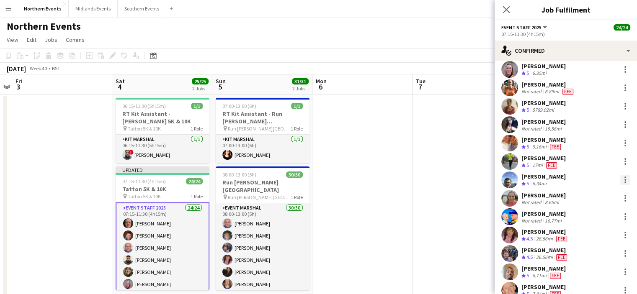
click at [624, 179] on div at bounding box center [625, 180] width 2 height 2
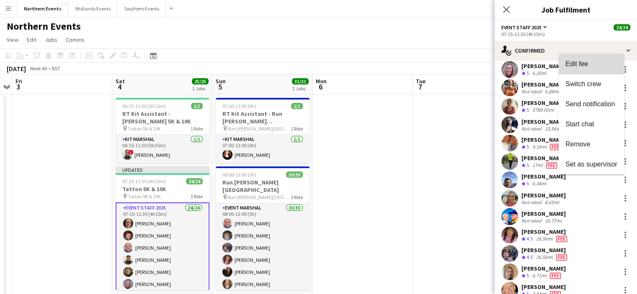
click at [590, 67] on span "Edit fee" at bounding box center [591, 64] width 52 height 8
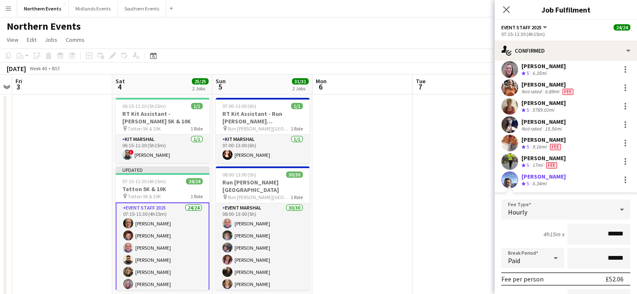
drag, startPoint x: 605, startPoint y: 233, endPoint x: 622, endPoint y: 233, distance: 17.2
click at [622, 233] on input "******" at bounding box center [598, 234] width 63 height 21
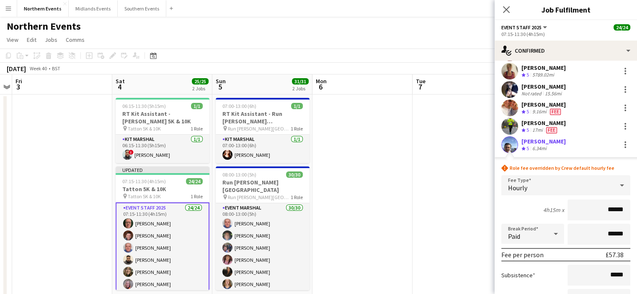
scroll to position [193, 0]
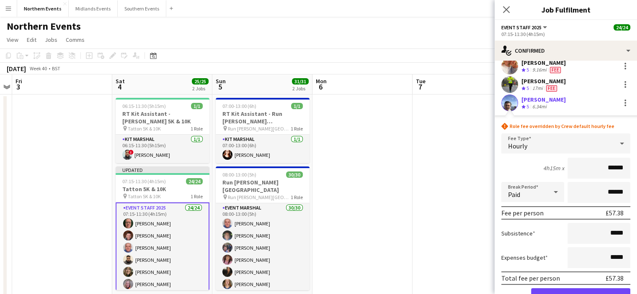
type input "******"
click at [593, 289] on button "Confirm" at bounding box center [580, 297] width 99 height 17
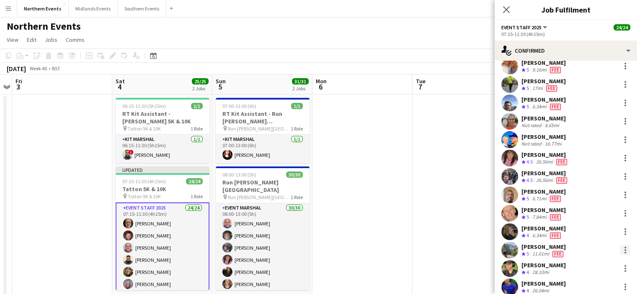
click at [624, 247] on div at bounding box center [625, 248] width 2 height 2
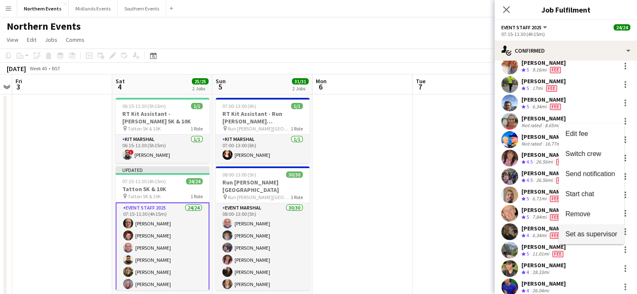
click at [611, 237] on span "Set as supervisor" at bounding box center [591, 234] width 52 height 7
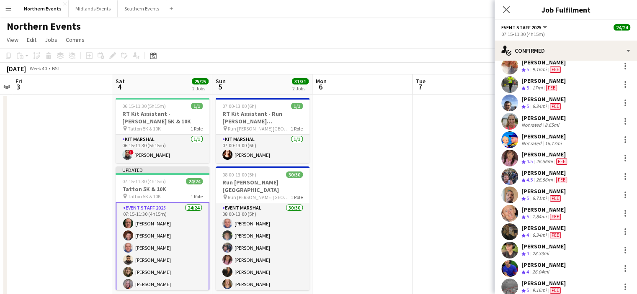
scroll to position [286, 0]
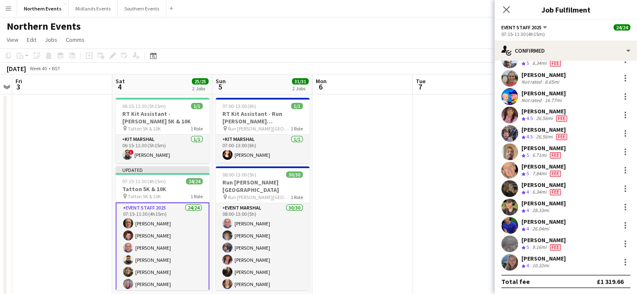
click at [618, 237] on div "[PERSON_NAME] Crew rating 5 9.16mi Fee" at bounding box center [566, 244] width 142 height 17
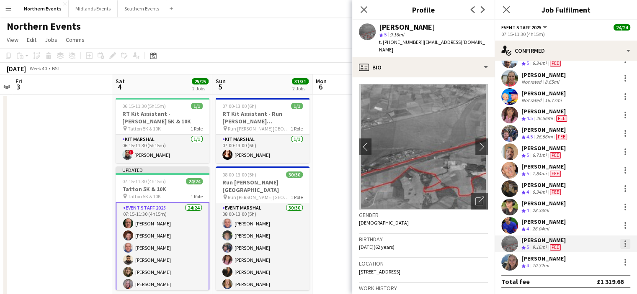
click at [620, 242] on div at bounding box center [625, 244] width 10 height 10
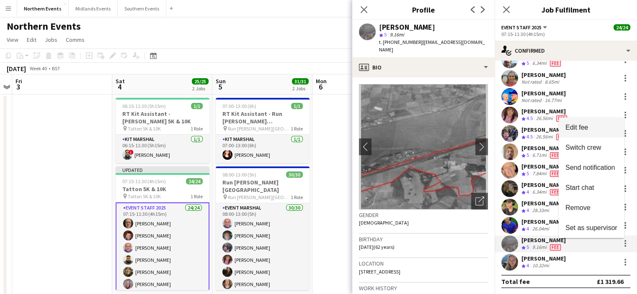
click at [590, 133] on button "Edit fee" at bounding box center [591, 128] width 65 height 20
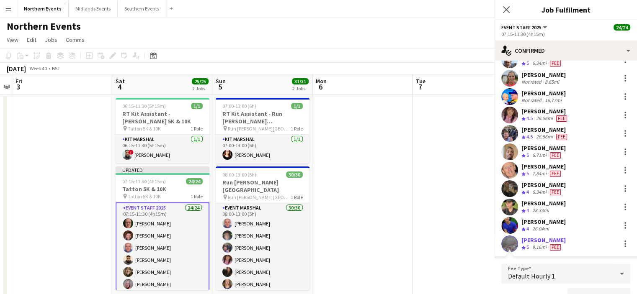
scroll to position [299, 0]
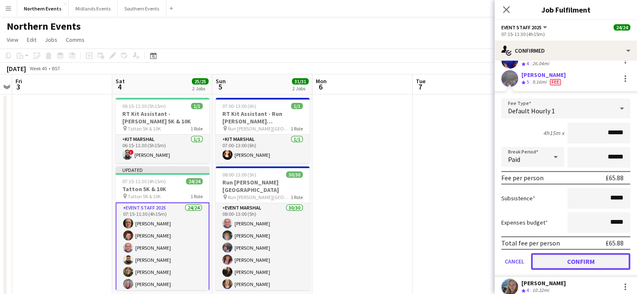
click at [614, 261] on button "Confirm" at bounding box center [580, 261] width 99 height 17
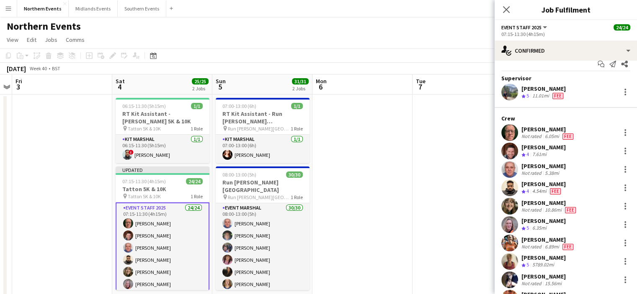
scroll to position [0, 0]
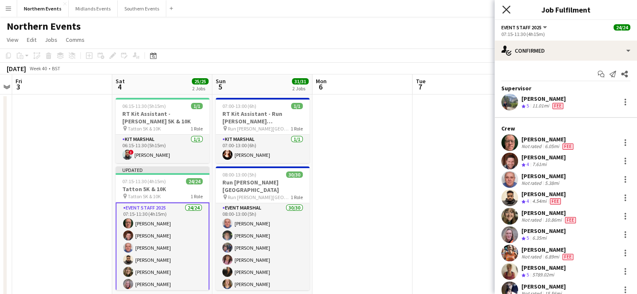
click at [508, 13] on icon "Close pop-in" at bounding box center [506, 9] width 8 height 8
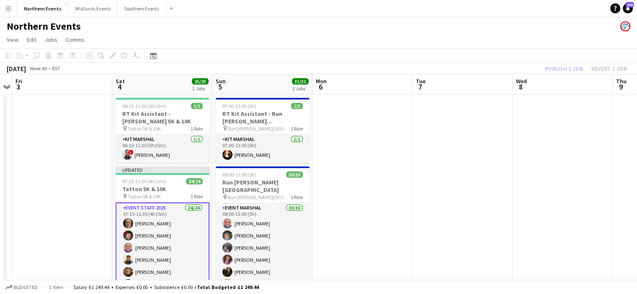
click at [561, 74] on div "[DATE] Week 40 • BST Publish 1 job Revert 1 job" at bounding box center [318, 69] width 637 height 12
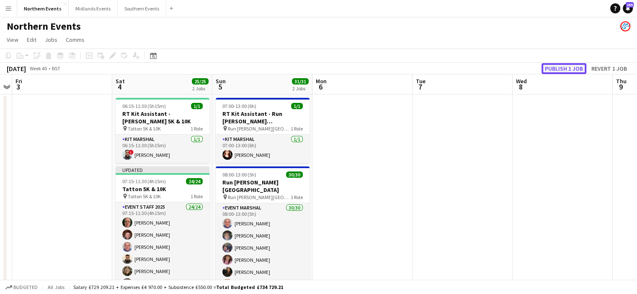
click at [559, 67] on button "Publish 1 job" at bounding box center [563, 68] width 45 height 11
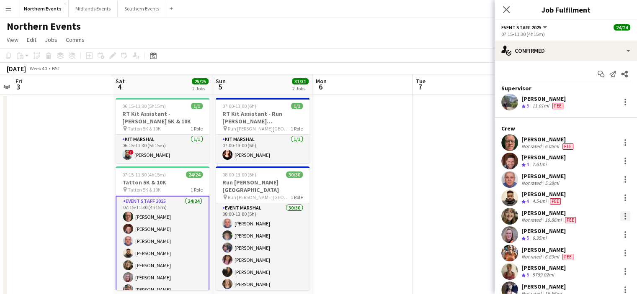
click at [620, 211] on div at bounding box center [625, 216] width 10 height 10
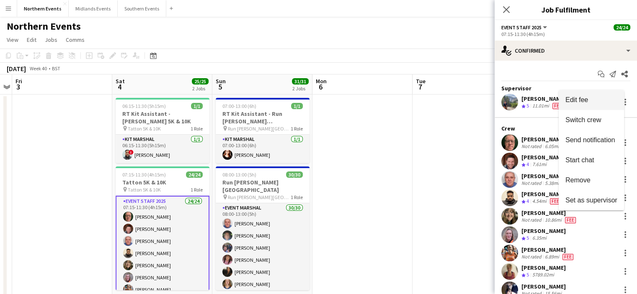
click at [591, 101] on span "Edit fee" at bounding box center [591, 100] width 52 height 8
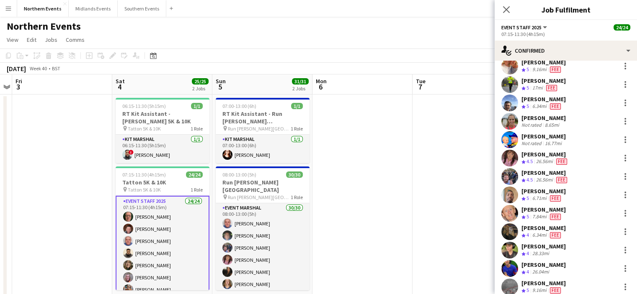
scroll to position [454, 0]
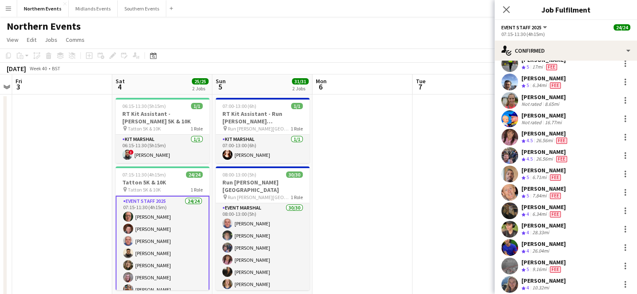
click at [541, 204] on div "[PERSON_NAME]" at bounding box center [543, 208] width 44 height 8
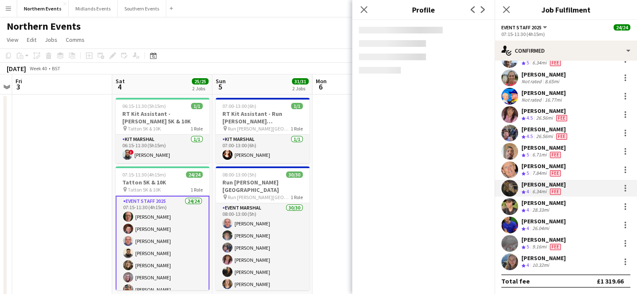
scroll to position [265, 0]
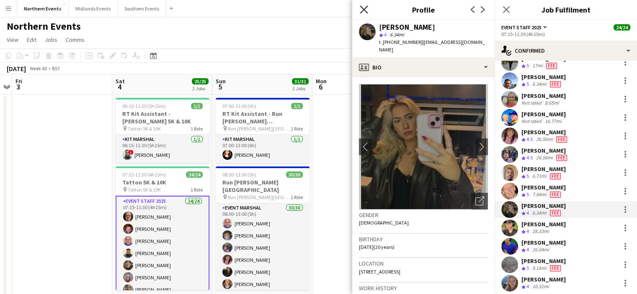
click at [364, 8] on icon "Close pop-in" at bounding box center [364, 9] width 8 height 8
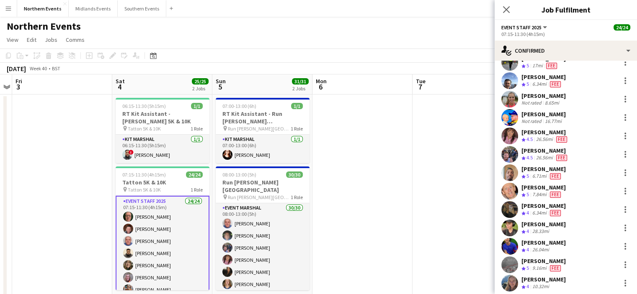
click at [536, 206] on div "[PERSON_NAME]" at bounding box center [543, 206] width 44 height 8
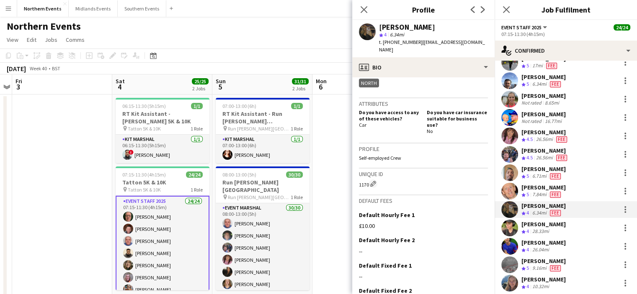
scroll to position [318, 0]
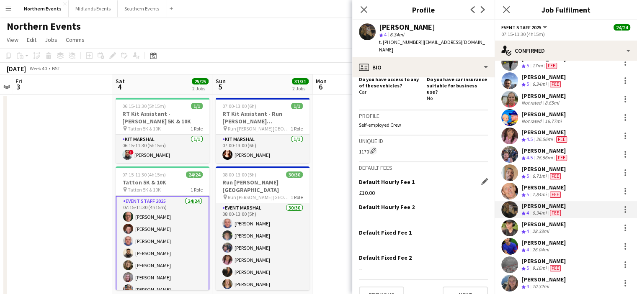
click at [382, 189] on div "£10.00" at bounding box center [423, 193] width 129 height 8
click at [370, 182] on div "Default Hourly Fee 1 Edit this field £10.00" at bounding box center [423, 190] width 129 height 25
click at [480, 178] on div "Default Hourly Fee 1 Edit this field" at bounding box center [423, 182] width 129 height 8
click at [481, 178] on app-icon "Edit this field" at bounding box center [484, 181] width 7 height 7
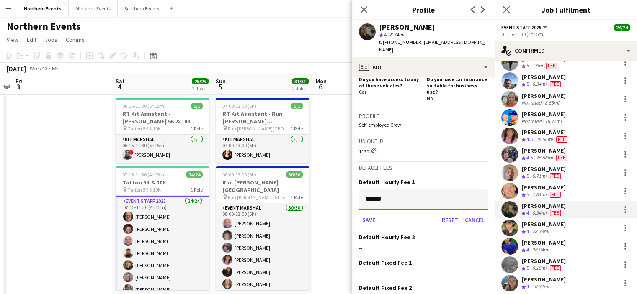
drag, startPoint x: 395, startPoint y: 186, endPoint x: 345, endPoint y: 183, distance: 49.9
click at [373, 214] on button "Save" at bounding box center [369, 220] width 20 height 13
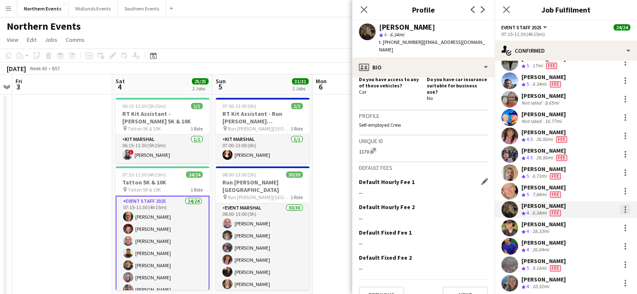
click at [620, 214] on div at bounding box center [625, 210] width 10 height 10
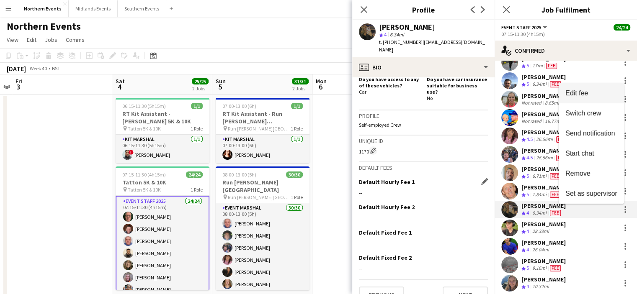
click at [603, 93] on span "Edit fee" at bounding box center [591, 94] width 52 height 8
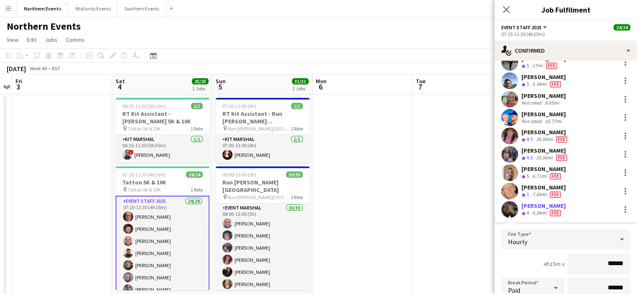
drag, startPoint x: 600, startPoint y: 268, endPoint x: 618, endPoint y: 269, distance: 18.0
click at [618, 269] on input "******" at bounding box center [598, 264] width 63 height 21
type input "******"
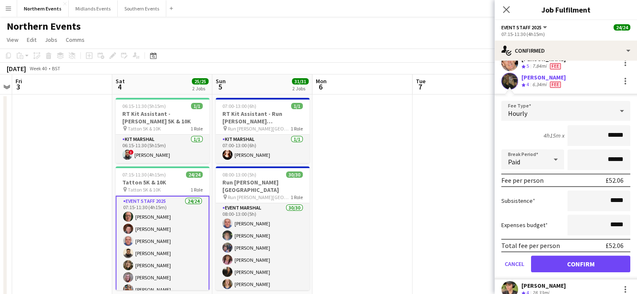
scroll to position [400, 0]
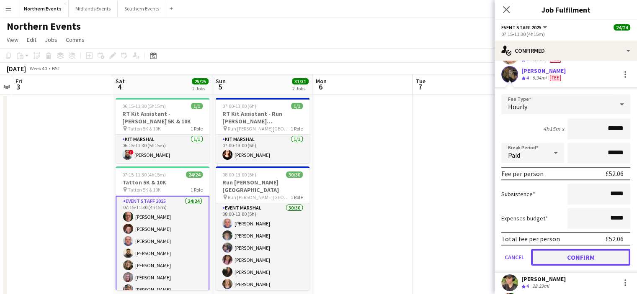
click at [593, 259] on button "Confirm" at bounding box center [580, 257] width 99 height 17
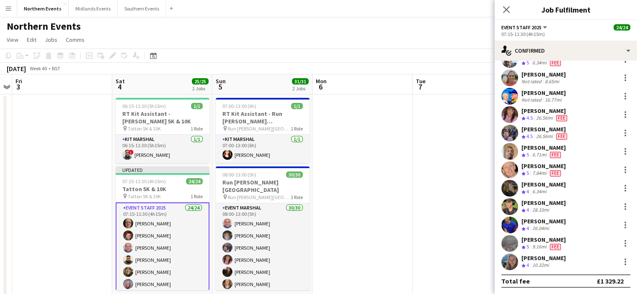
scroll to position [286, 0]
click at [506, 5] on app-icon "Close pop-in" at bounding box center [506, 10] width 12 height 12
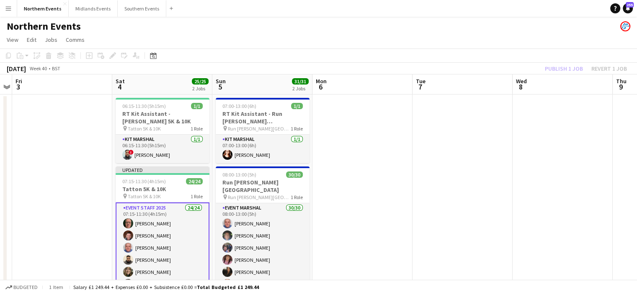
click at [554, 66] on div "Publish 1 job Revert 1 job" at bounding box center [586, 68] width 102 height 11
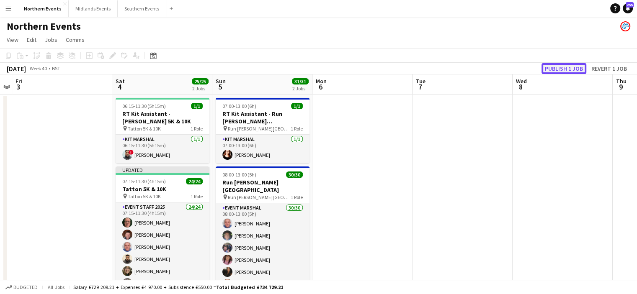
click at [554, 68] on button "Publish 1 job" at bounding box center [563, 68] width 45 height 11
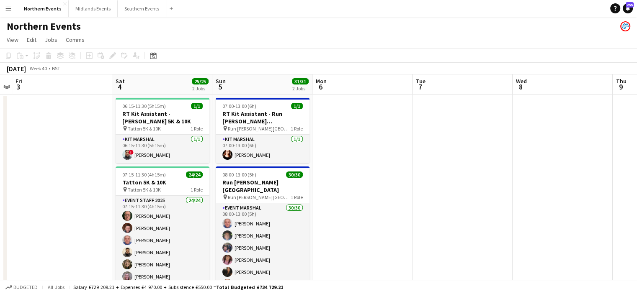
drag, startPoint x: 226, startPoint y: 175, endPoint x: 112, endPoint y: 170, distance: 114.0
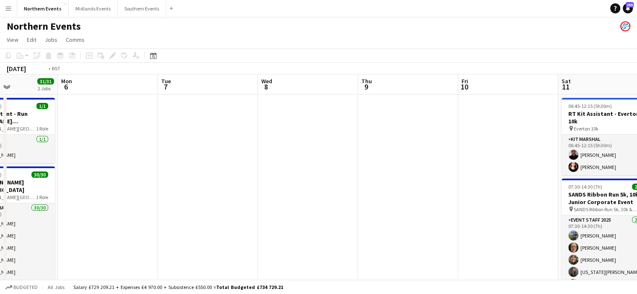
drag, startPoint x: 345, startPoint y: 185, endPoint x: 276, endPoint y: 182, distance: 68.3
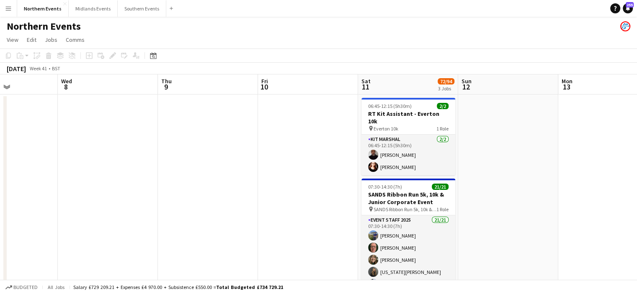
scroll to position [0, 342]
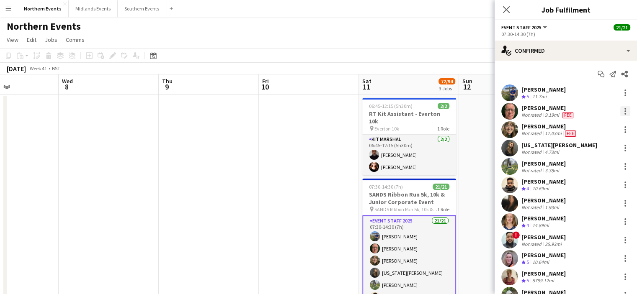
click at [621, 109] on div at bounding box center [625, 111] width 10 height 10
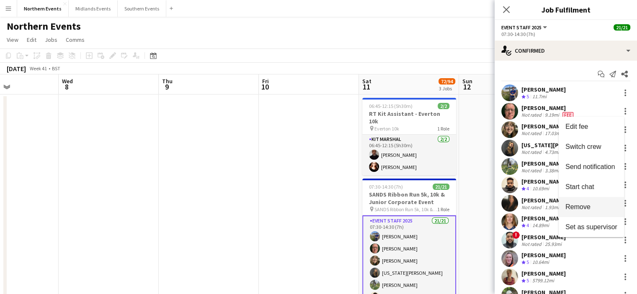
click at [587, 209] on span "Remove" at bounding box center [577, 207] width 25 height 7
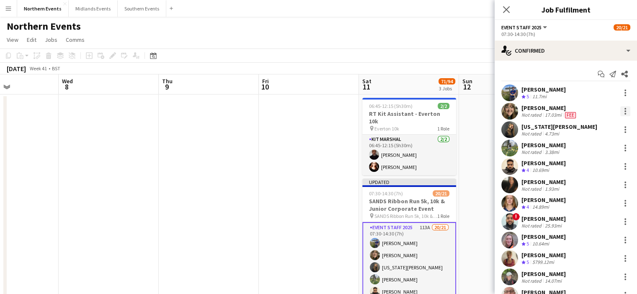
click at [621, 111] on div at bounding box center [625, 111] width 10 height 10
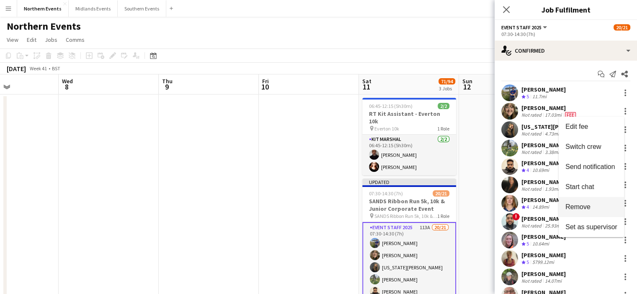
click at [580, 204] on span "Remove" at bounding box center [577, 207] width 25 height 7
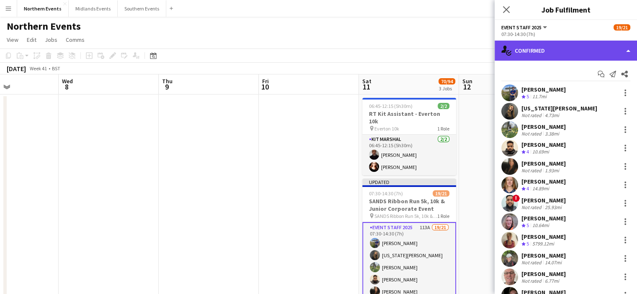
click at [565, 51] on div "single-neutral-actions-check-2 Confirmed" at bounding box center [566, 51] width 142 height 20
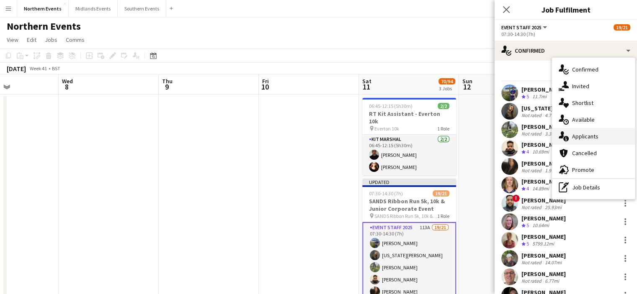
click at [585, 135] on span "Applicants" at bounding box center [585, 137] width 26 height 8
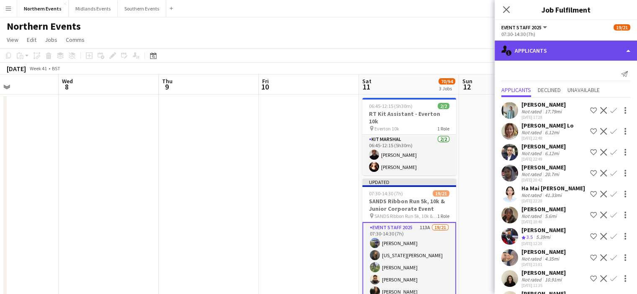
click at [558, 49] on div "single-neutral-actions-information Applicants" at bounding box center [566, 51] width 142 height 20
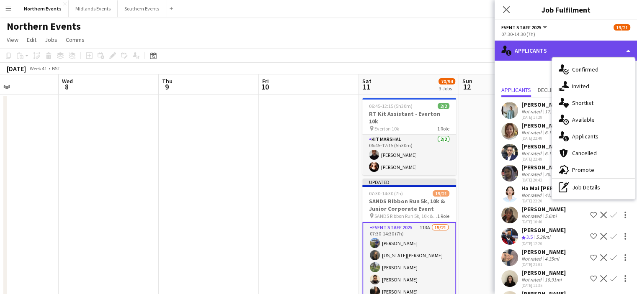
click at [558, 49] on div "single-neutral-actions-information Applicants" at bounding box center [566, 51] width 142 height 20
click at [534, 50] on div "single-neutral-actions-information Applicants" at bounding box center [566, 51] width 142 height 20
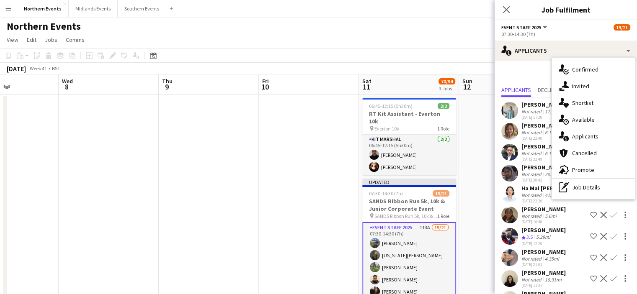
click at [472, 74] on div "[DATE] Week 41 • BST Publish 1 job Revert 1 job" at bounding box center [318, 69] width 637 height 12
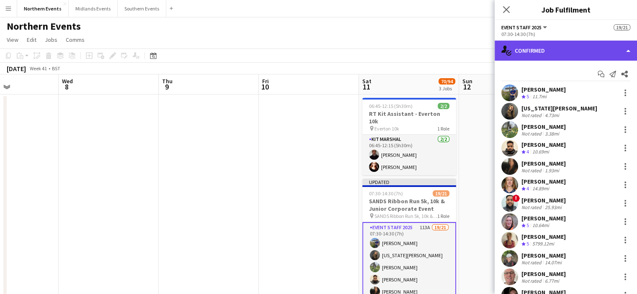
click at [572, 49] on div "single-neutral-actions-check-2 Confirmed" at bounding box center [566, 51] width 142 height 20
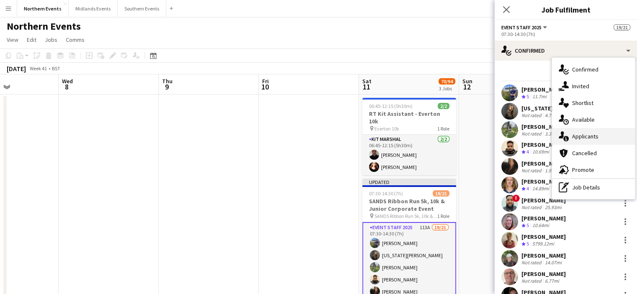
click at [581, 137] on span "Applicants" at bounding box center [585, 137] width 26 height 8
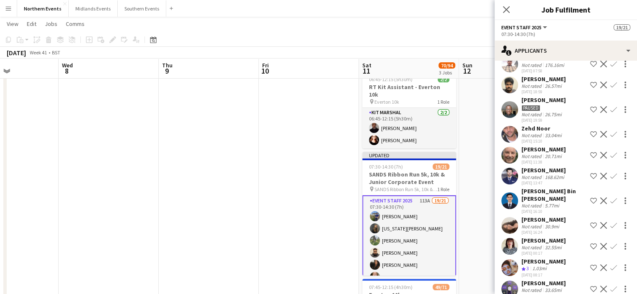
scroll to position [1782, 0]
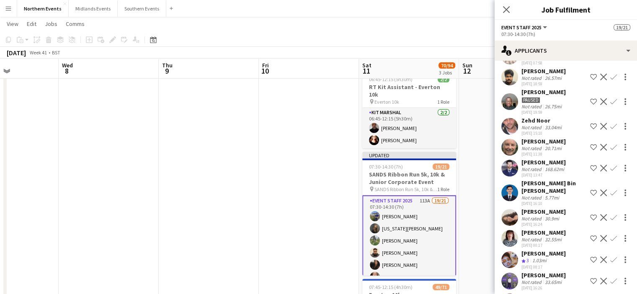
click at [610, 151] on app-icon "Confirm" at bounding box center [613, 147] width 7 height 7
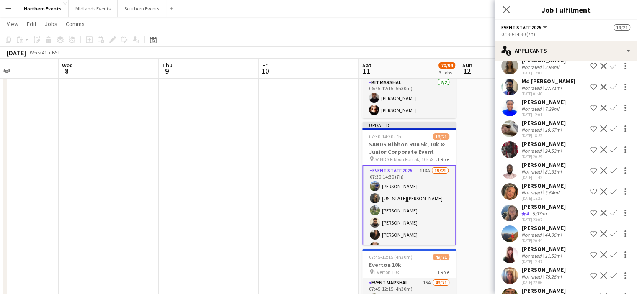
scroll to position [2275, 0]
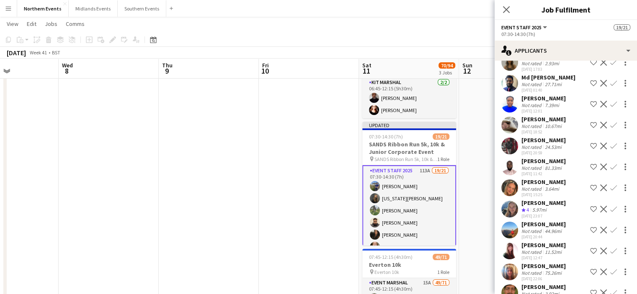
click at [610, 211] on app-icon "Confirm" at bounding box center [613, 209] width 7 height 7
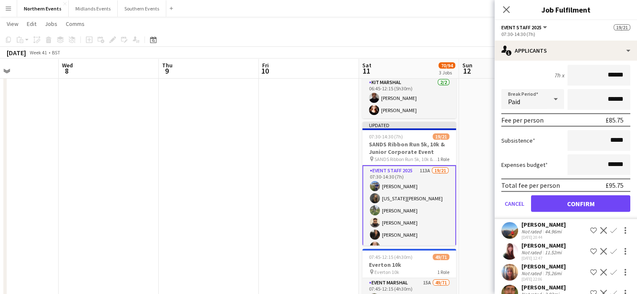
scroll to position [2291, 0]
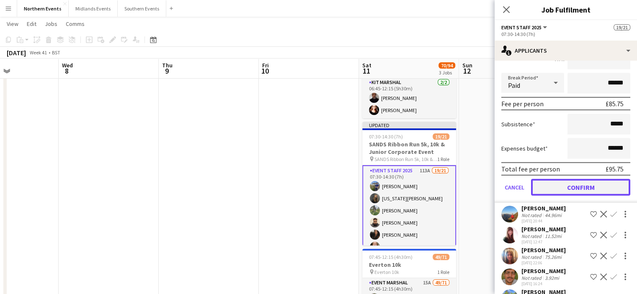
click at [595, 189] on button "Confirm" at bounding box center [580, 187] width 99 height 17
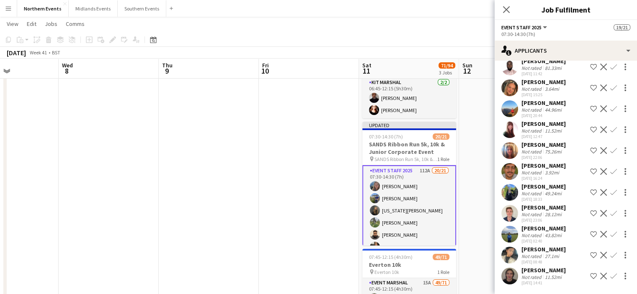
scroll to position [2080, 0]
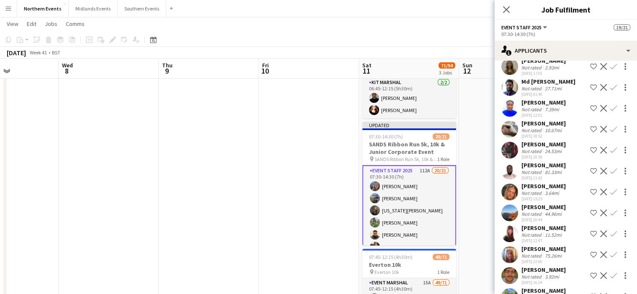
click at [610, 237] on app-icon "Confirm" at bounding box center [613, 234] width 7 height 7
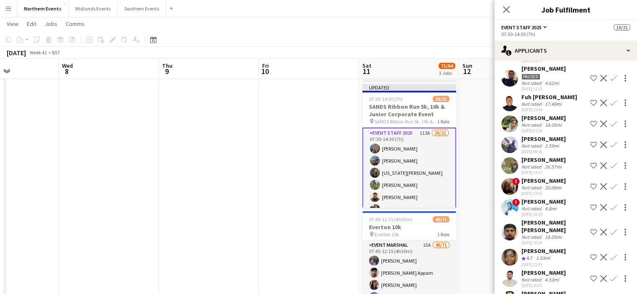
scroll to position [243, 0]
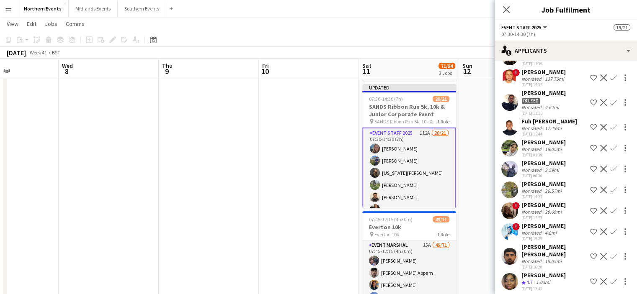
click at [610, 278] on app-icon "Confirm" at bounding box center [613, 281] width 7 height 7
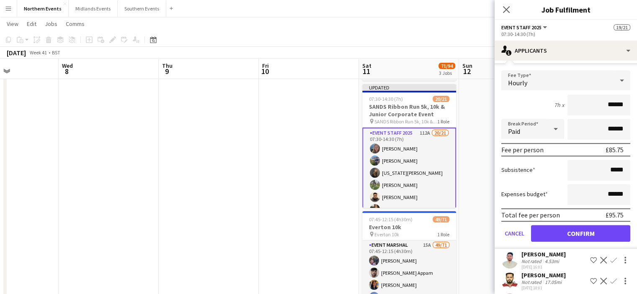
scroll to position [528, 0]
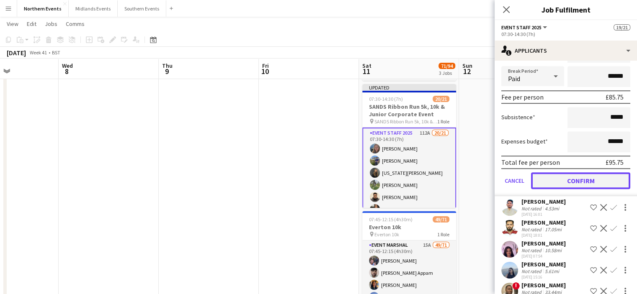
click at [596, 174] on button "Confirm" at bounding box center [580, 181] width 99 height 17
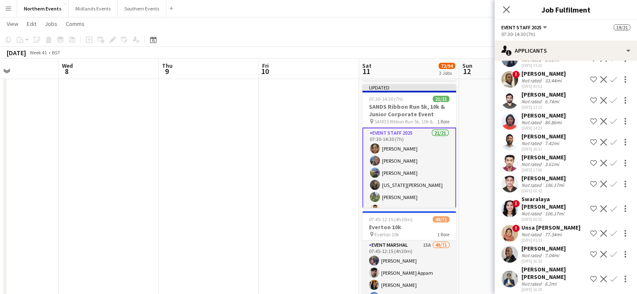
scroll to position [318, 0]
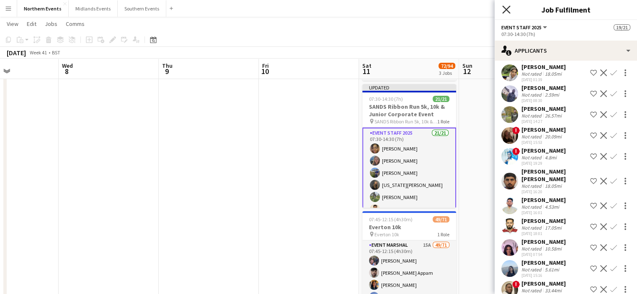
click at [508, 12] on icon "Close pop-in" at bounding box center [506, 9] width 8 height 8
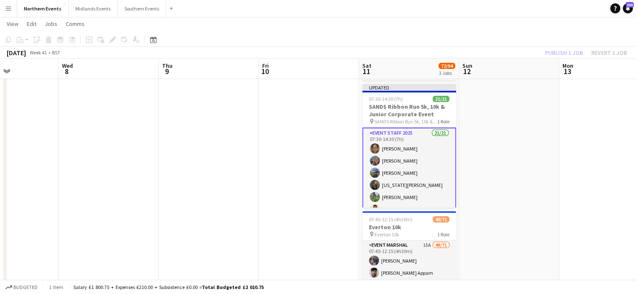
click at [560, 54] on div "Publish 1 job Revert 1 job" at bounding box center [586, 52] width 102 height 11
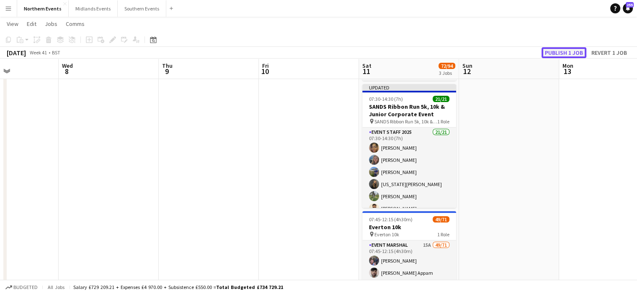
click at [560, 54] on button "Publish 1 job" at bounding box center [563, 52] width 45 height 11
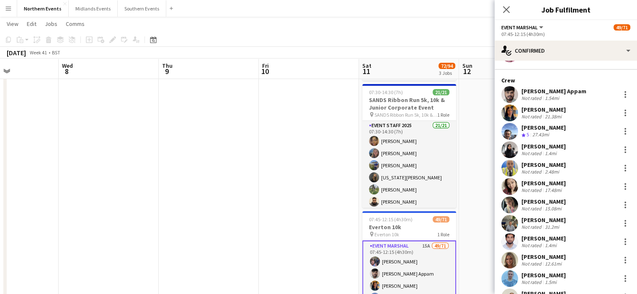
scroll to position [62, 0]
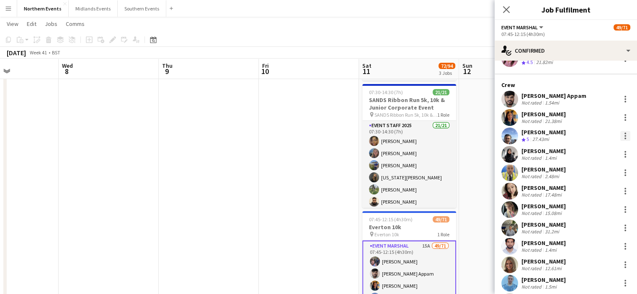
click at [620, 135] on div at bounding box center [625, 136] width 10 height 10
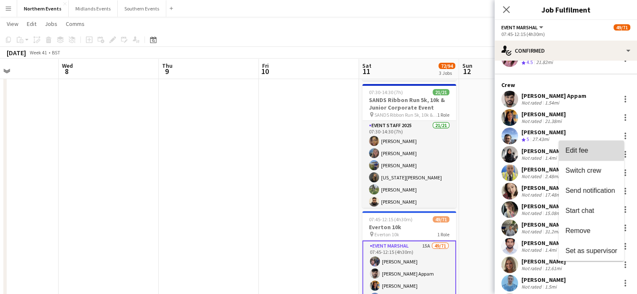
click at [584, 149] on span "Edit fee" at bounding box center [576, 150] width 23 height 7
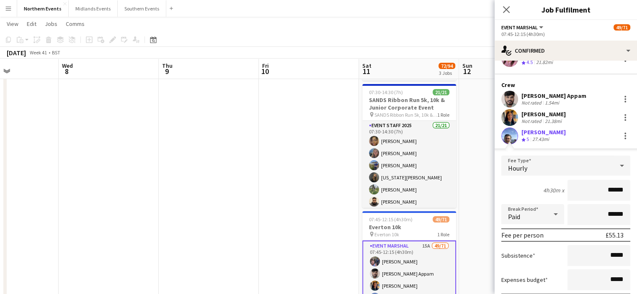
drag, startPoint x: 596, startPoint y: 193, endPoint x: 643, endPoint y: 192, distance: 46.9
click at [637, 192] on html "Menu Boards Boards Boards All jobs Status Workforce Workforce My Workforce Recr…" at bounding box center [318, 215] width 637 height 619
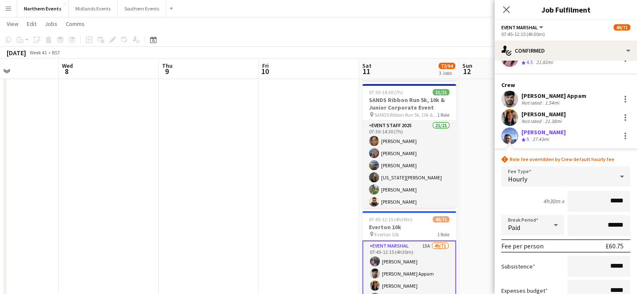
type input "******"
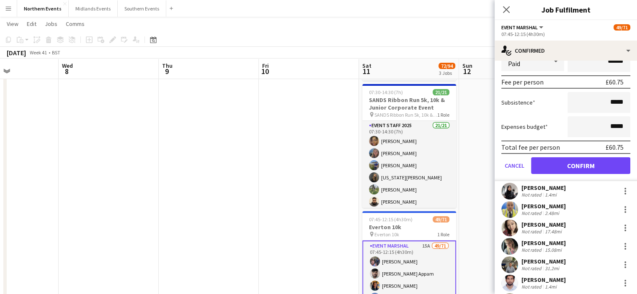
scroll to position [221, 0]
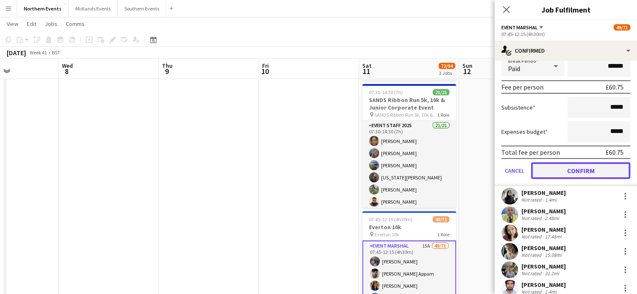
click at [590, 167] on button "Confirm" at bounding box center [580, 170] width 99 height 17
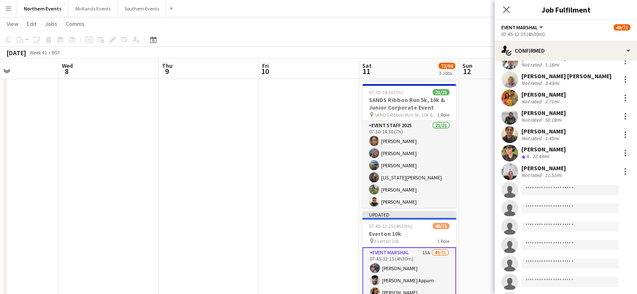
scroll to position [852, 0]
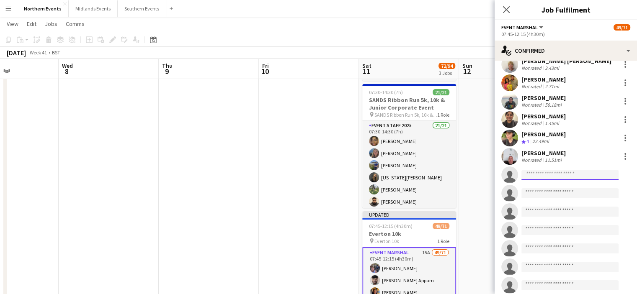
click at [534, 179] on input at bounding box center [569, 175] width 97 height 10
type input "*"
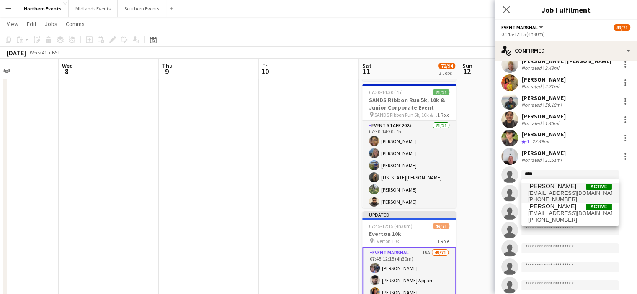
type input "****"
click at [541, 187] on span "[PERSON_NAME]" at bounding box center [552, 186] width 48 height 7
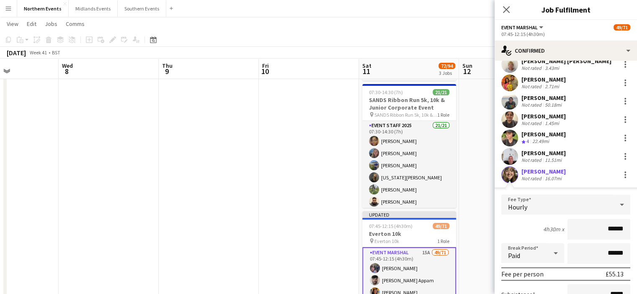
drag, startPoint x: 598, startPoint y: 229, endPoint x: 637, endPoint y: 228, distance: 39.4
click at [637, 228] on html "Menu Boards Boards Boards All jobs Status Workforce Workforce My Workforce Recr…" at bounding box center [318, 215] width 637 height 619
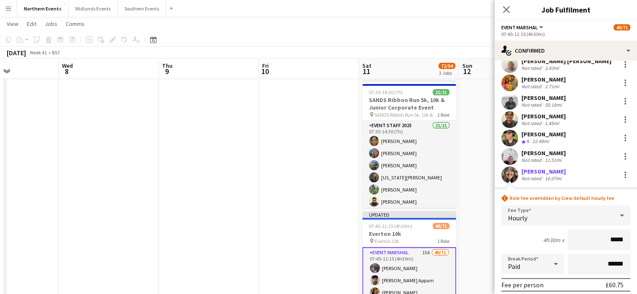
type input "******"
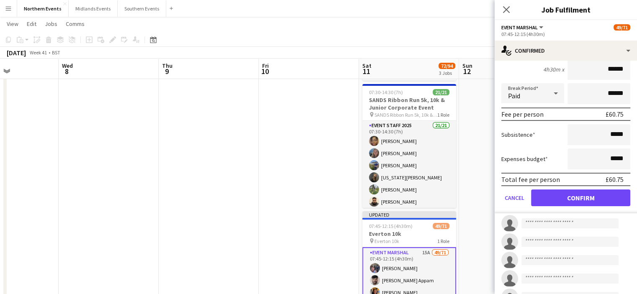
scroll to position [1040, 0]
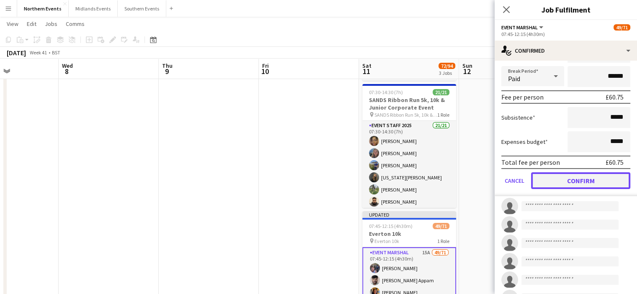
click at [603, 183] on button "Confirm" at bounding box center [580, 181] width 99 height 17
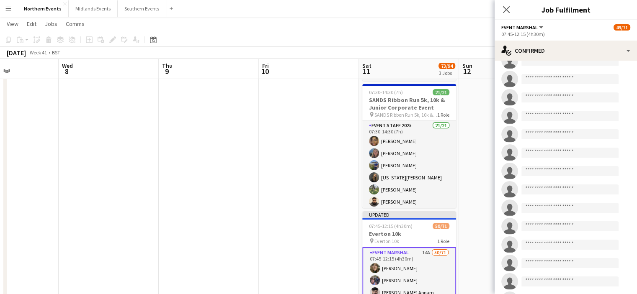
scroll to position [840, 0]
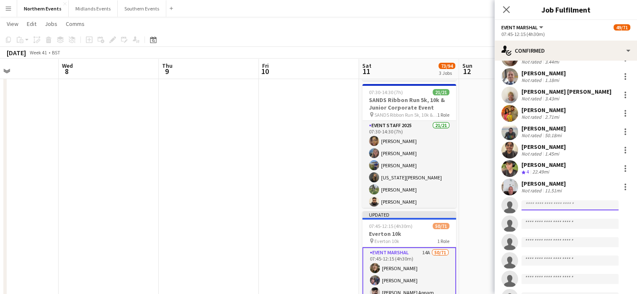
click at [557, 204] on input at bounding box center [569, 206] width 97 height 10
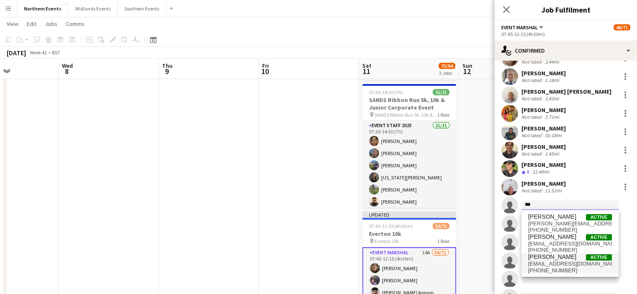
type input "***"
click at [549, 265] on span "[EMAIL_ADDRESS][DOMAIN_NAME]" at bounding box center [570, 264] width 84 height 7
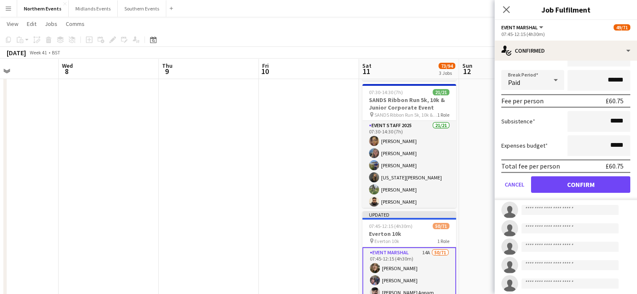
scroll to position [1056, 0]
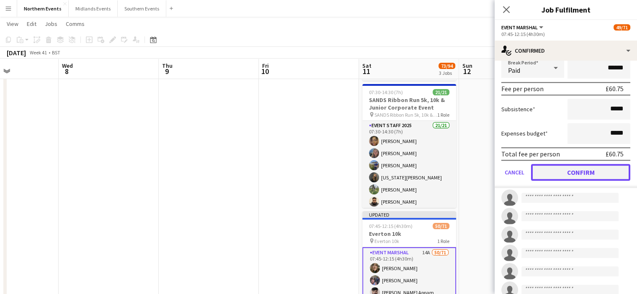
click at [601, 176] on button "Confirm" at bounding box center [580, 172] width 99 height 17
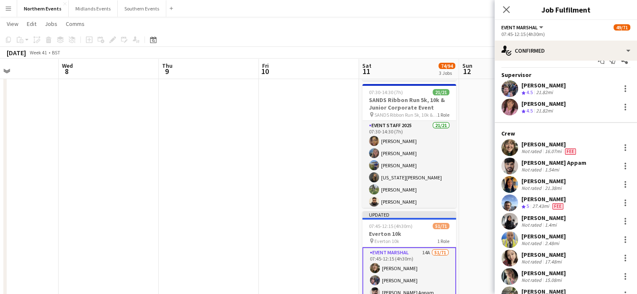
scroll to position [0, 0]
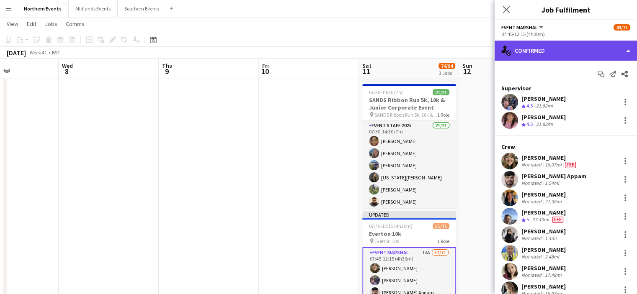
click at [563, 54] on div "single-neutral-actions-check-2 Confirmed" at bounding box center [566, 51] width 142 height 20
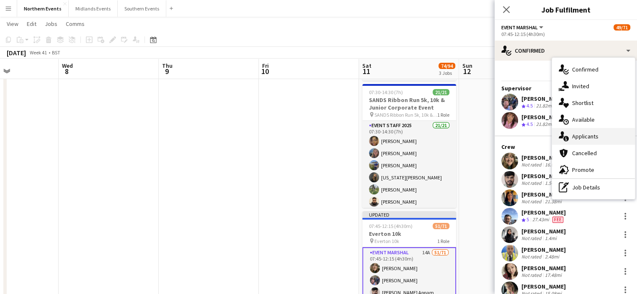
click at [586, 138] on span "Applicants" at bounding box center [585, 137] width 26 height 8
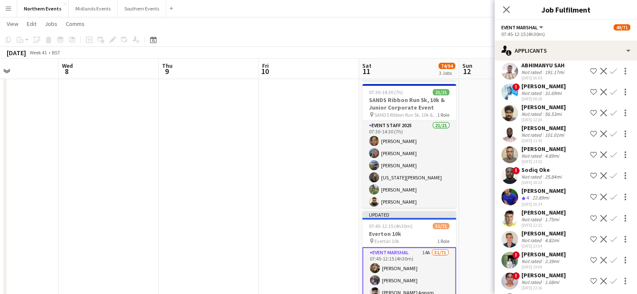
scroll to position [40, 0]
click at [609, 199] on button "Confirm" at bounding box center [613, 196] width 10 height 10
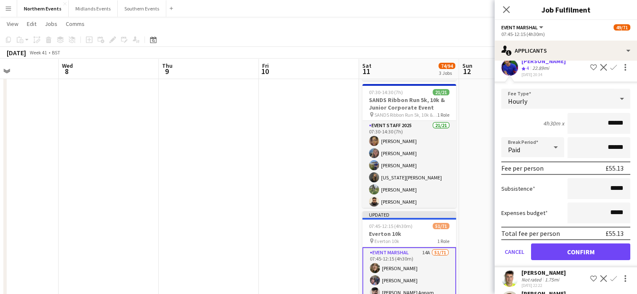
scroll to position [170, 0]
click at [575, 246] on form "Fee Type Hourly 4h30m x ****** Break Period Paid ****** Fee per person £55.13 S…" at bounding box center [566, 177] width 142 height 179
click at [571, 253] on button "Confirm" at bounding box center [580, 251] width 99 height 17
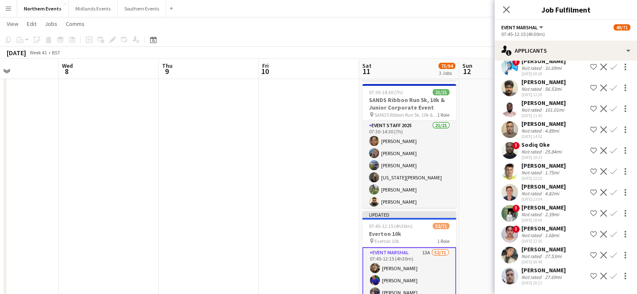
scroll to position [79, 0]
click at [610, 168] on app-icon "Confirm" at bounding box center [613, 171] width 7 height 7
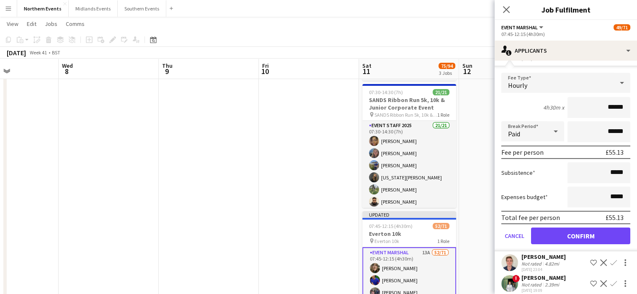
scroll to position [201, 0]
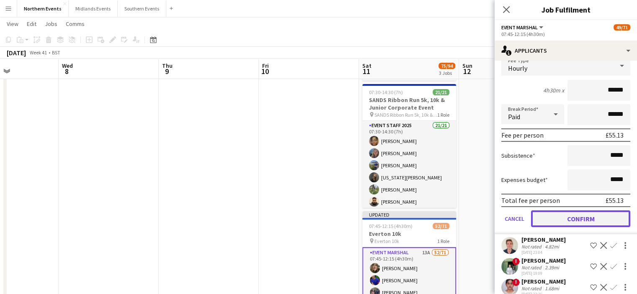
click at [605, 227] on button "Confirm" at bounding box center [580, 219] width 99 height 17
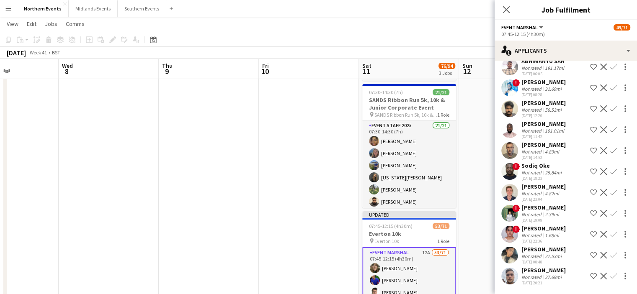
scroll to position [0, 0]
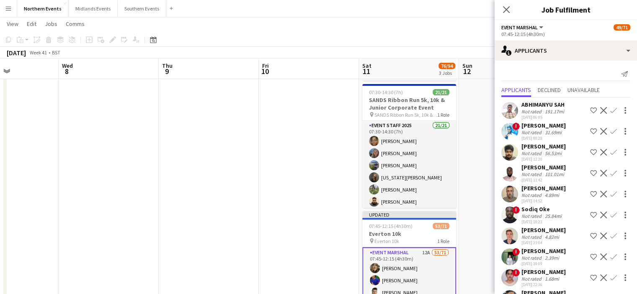
click at [610, 240] on app-icon "Confirm" at bounding box center [613, 236] width 7 height 7
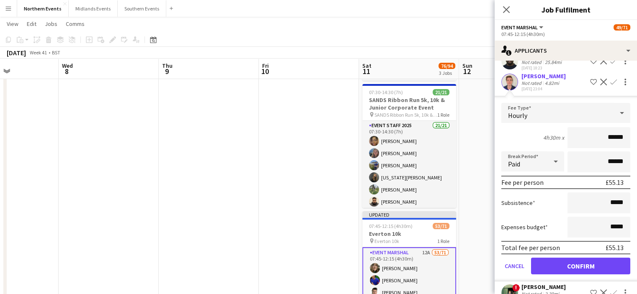
scroll to position [164, 0]
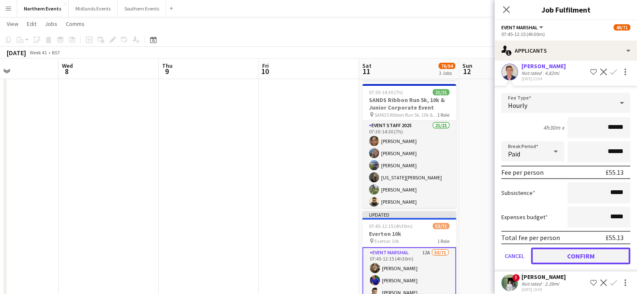
click at [608, 259] on button "Confirm" at bounding box center [580, 256] width 99 height 17
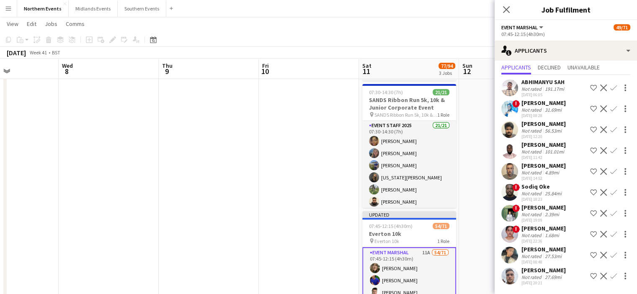
scroll to position [37, 0]
click at [610, 274] on app-icon "Confirm" at bounding box center [613, 276] width 7 height 7
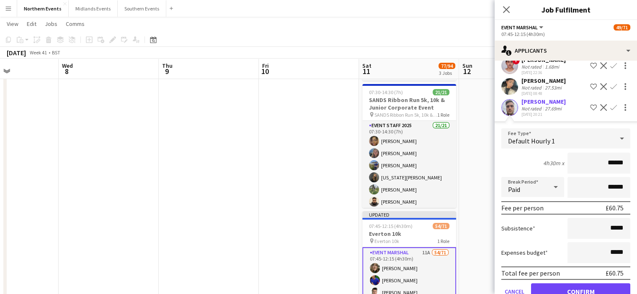
scroll to position [226, 0]
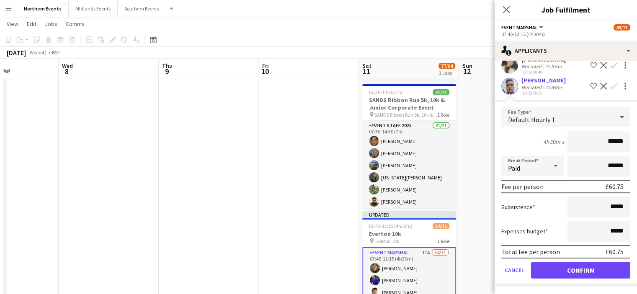
click at [605, 279] on form "Fee Type Default Hourly 1 4h30m x ****** Break Period Paid ****** Fee per perso…" at bounding box center [566, 196] width 142 height 179
click at [604, 269] on button "Confirm" at bounding box center [580, 270] width 99 height 17
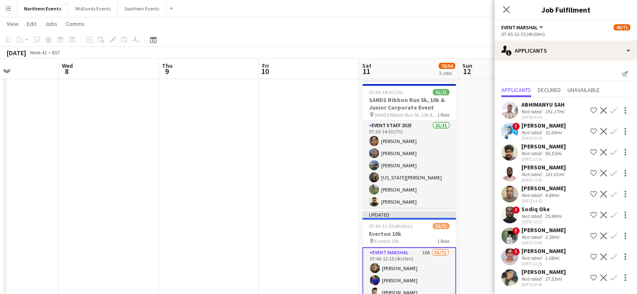
scroll to position [16, 0]
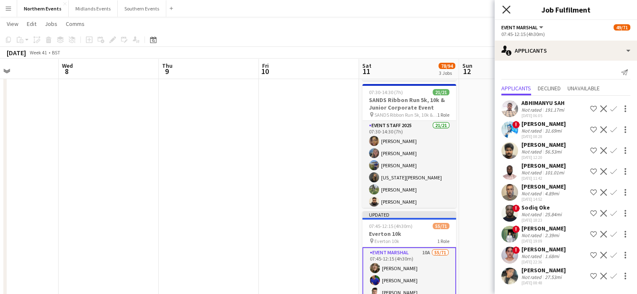
click at [507, 11] on icon "Close pop-in" at bounding box center [506, 9] width 8 height 8
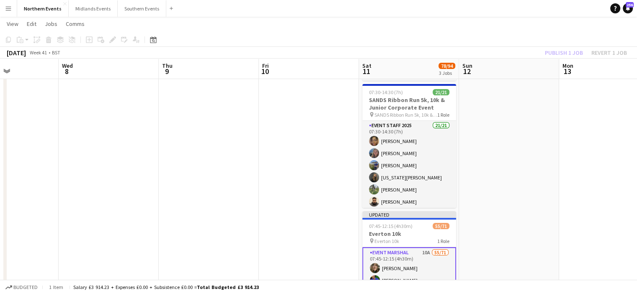
click at [567, 53] on div "Publish 1 job Revert 1 job" at bounding box center [586, 52] width 102 height 11
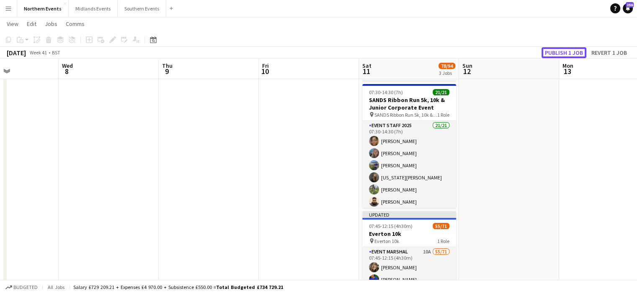
click at [567, 53] on button "Publish 1 job" at bounding box center [563, 52] width 45 height 11
